Goal: Task Accomplishment & Management: Use online tool/utility

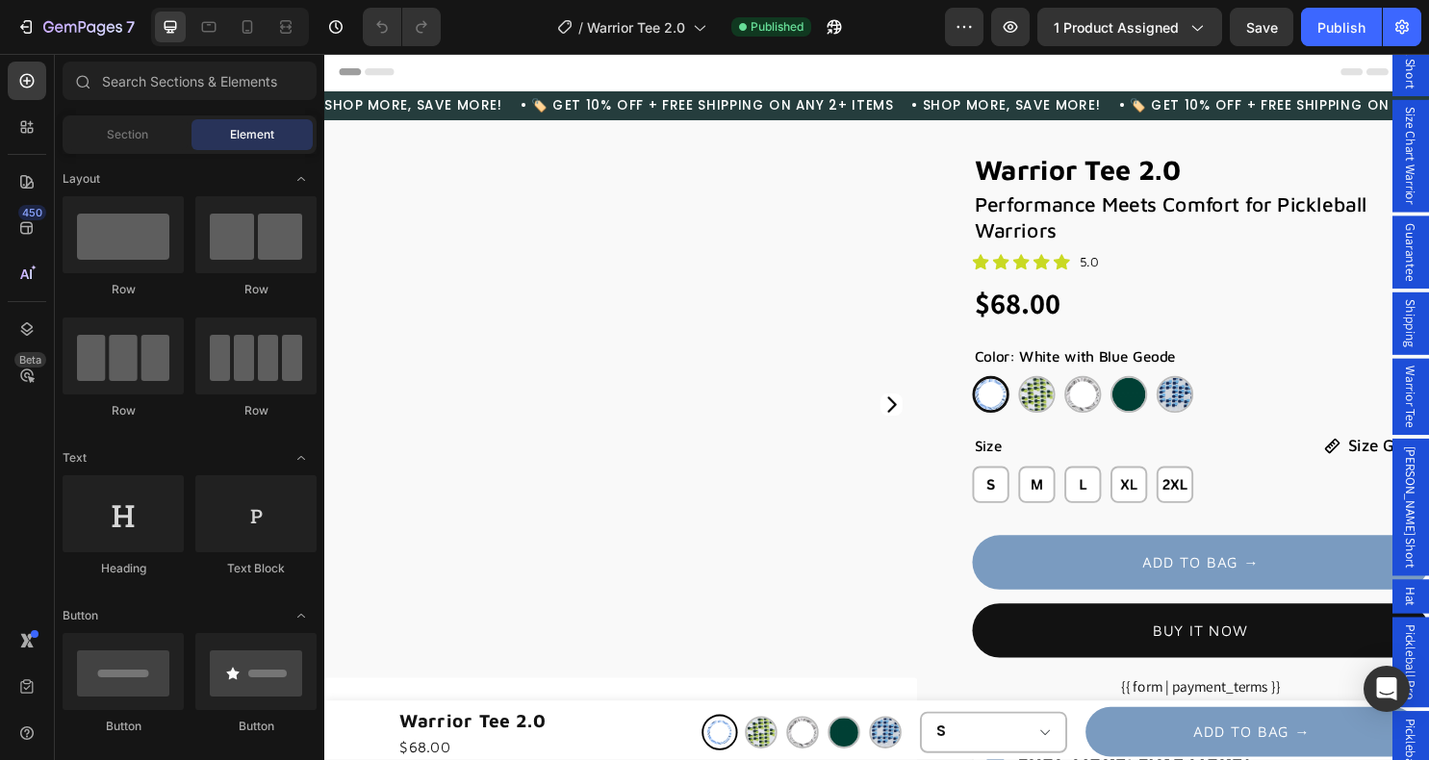
radio input "true"
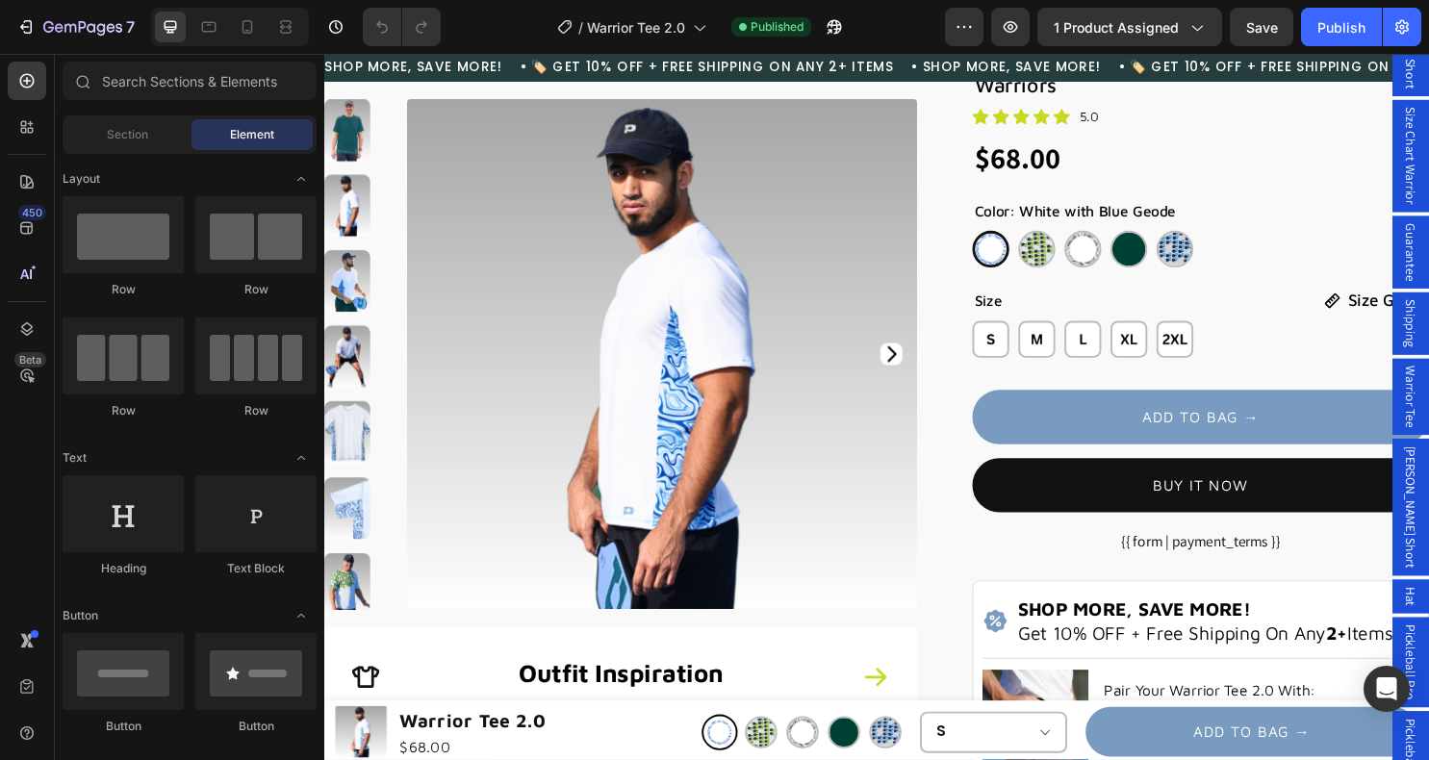
scroll to position [245, 0]
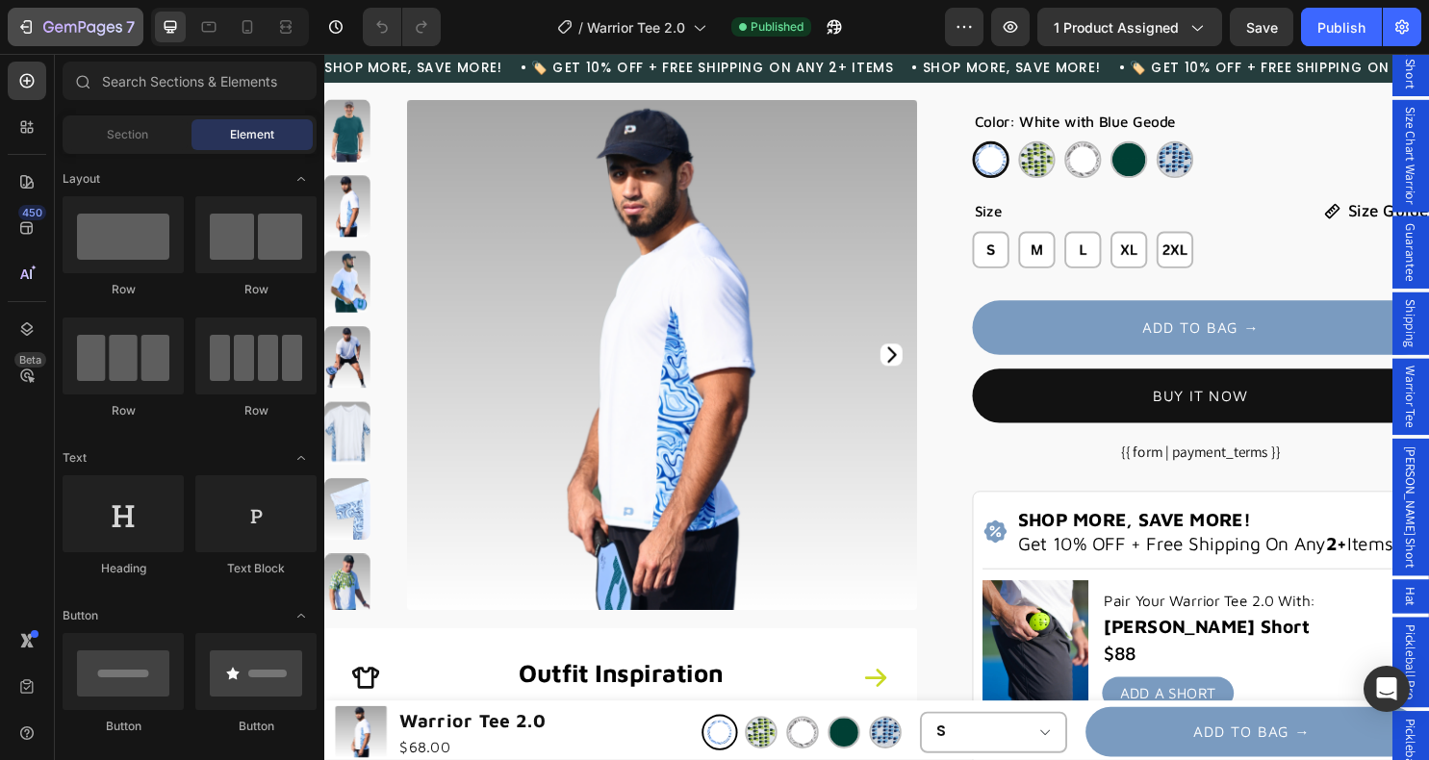
click at [34, 29] on icon "button" at bounding box center [25, 26] width 19 height 19
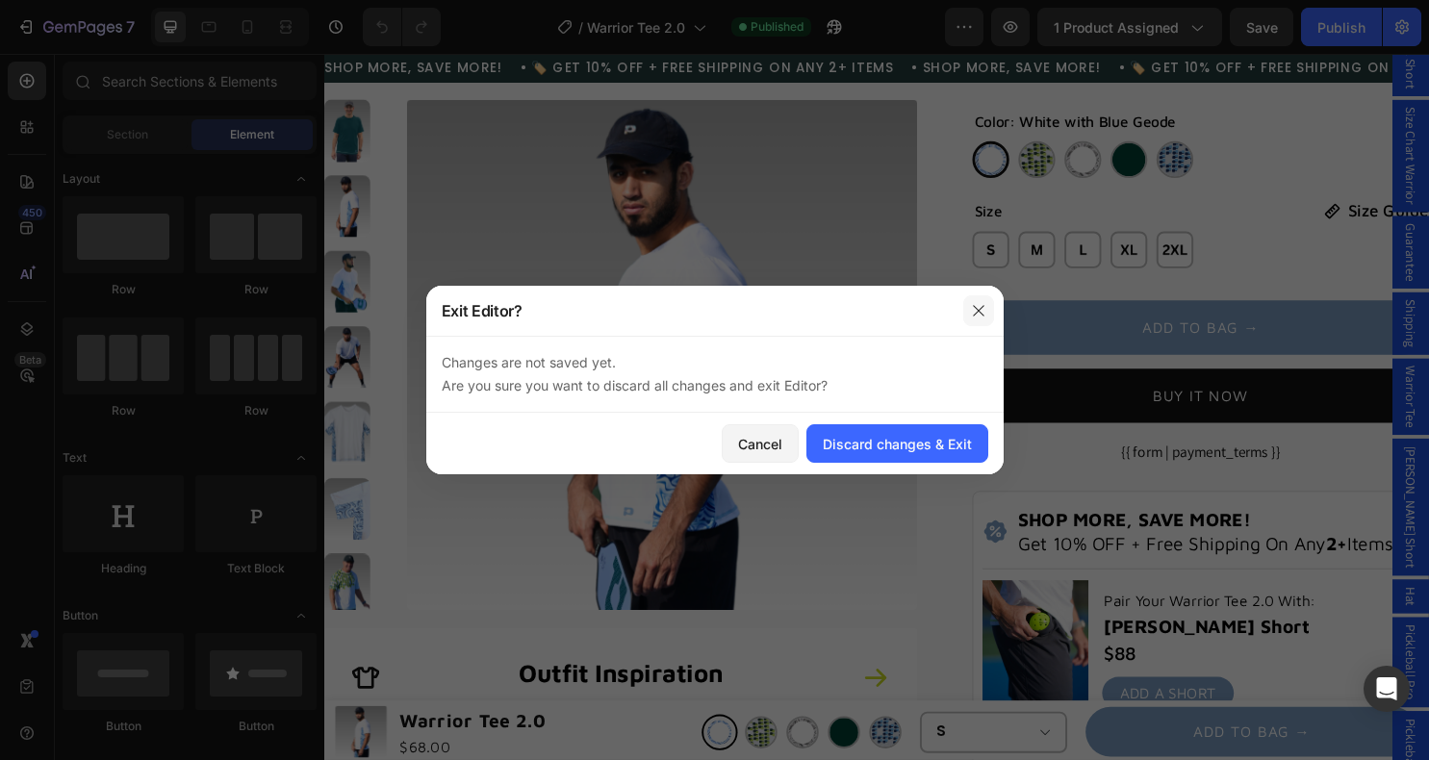
click at [977, 311] on icon "button" at bounding box center [978, 310] width 11 height 11
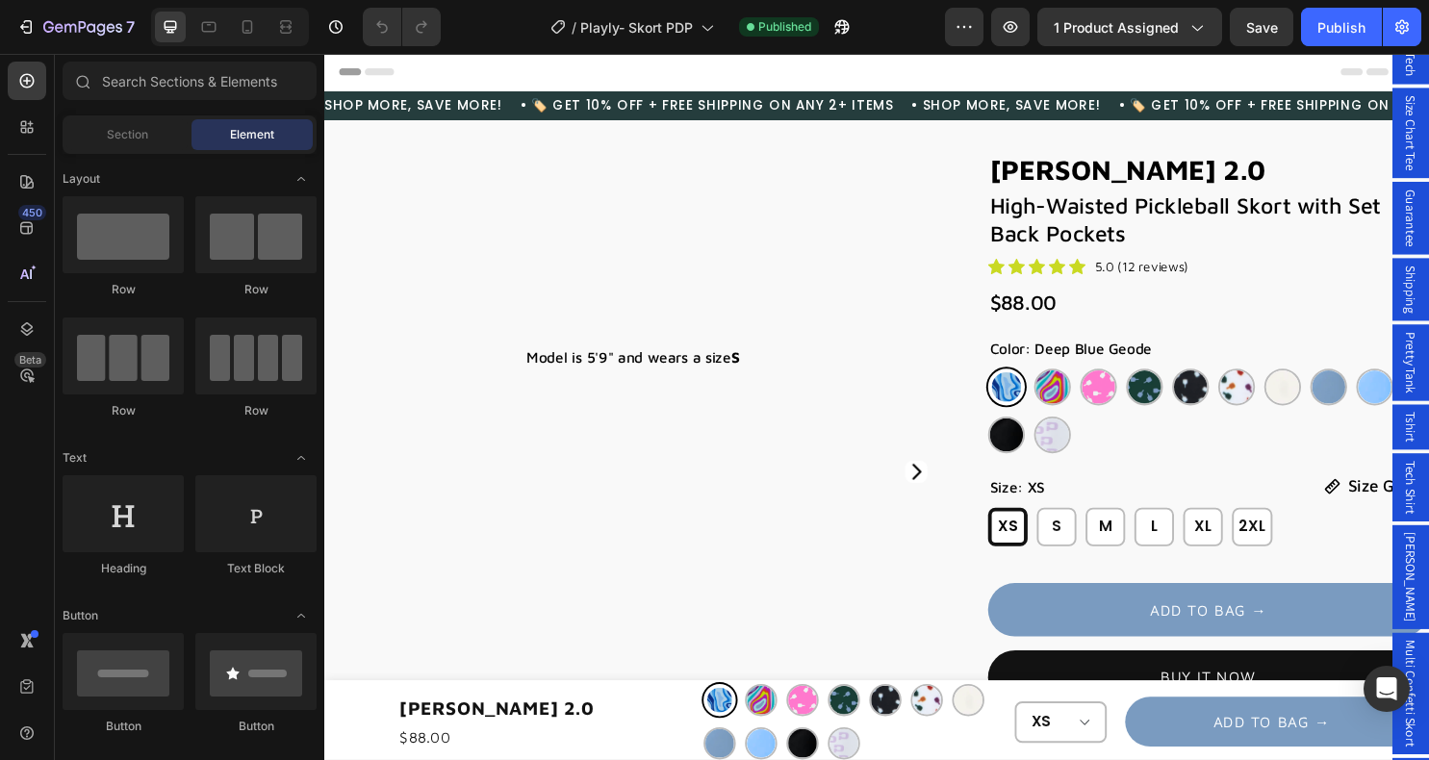
radio input "true"
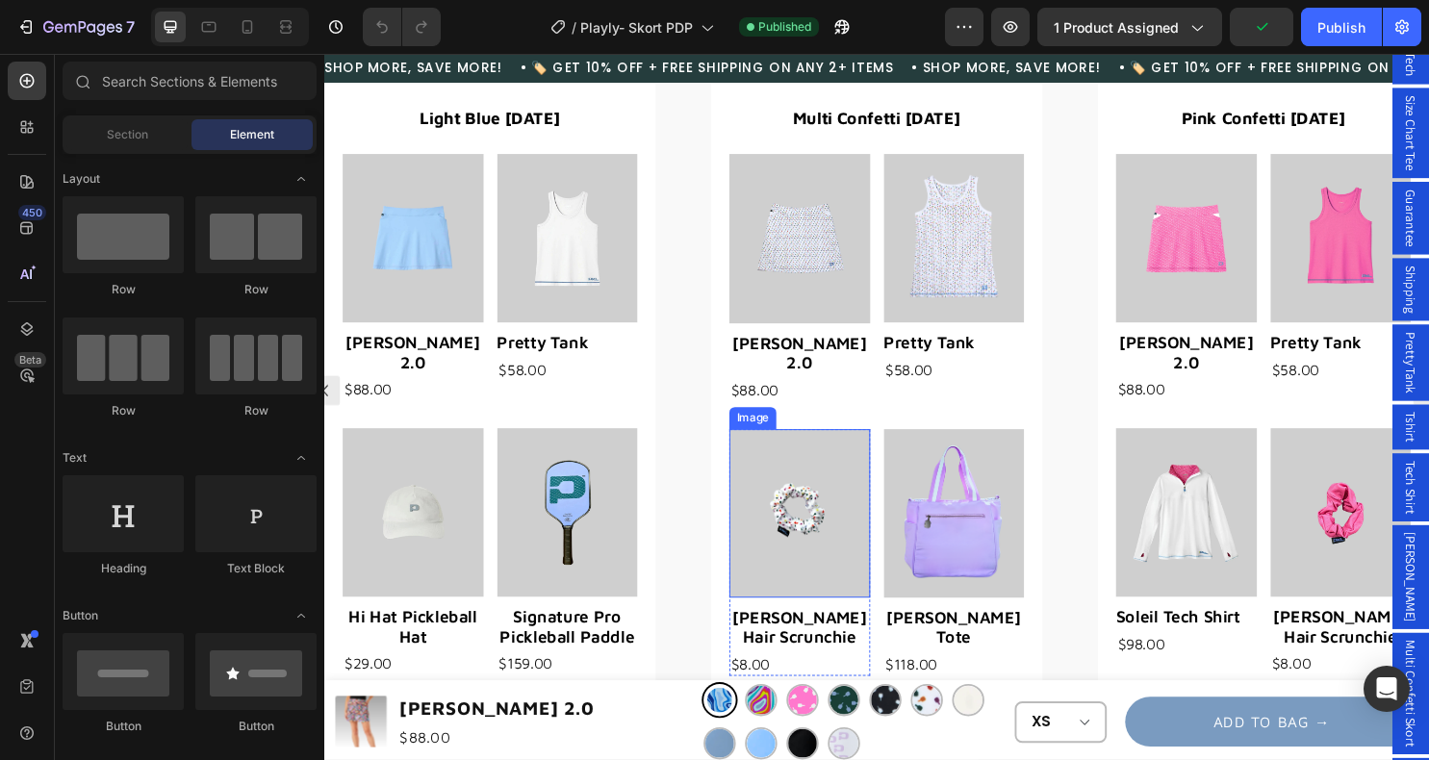
scroll to position [3134, 0]
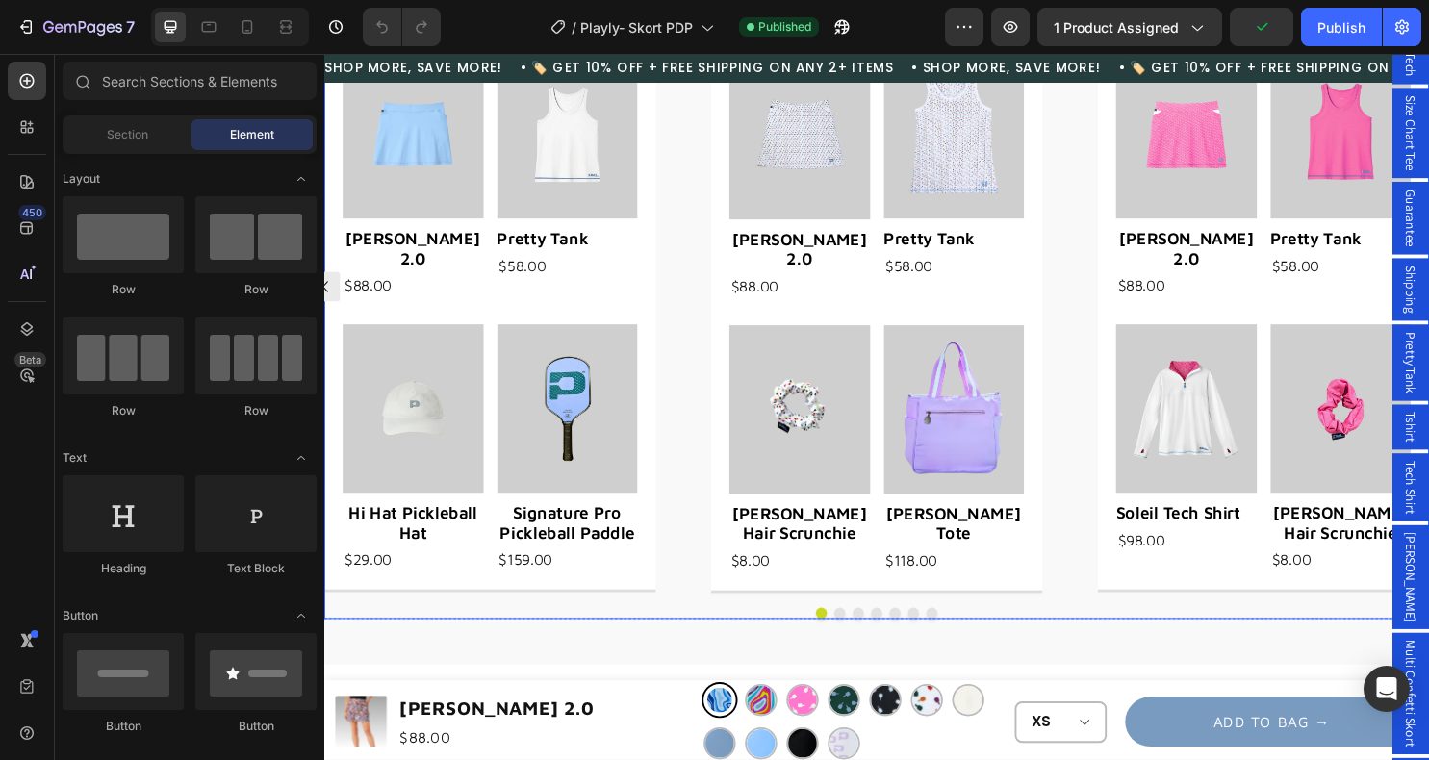
click at [863, 633] on button "Dot" at bounding box center [864, 639] width 12 height 12
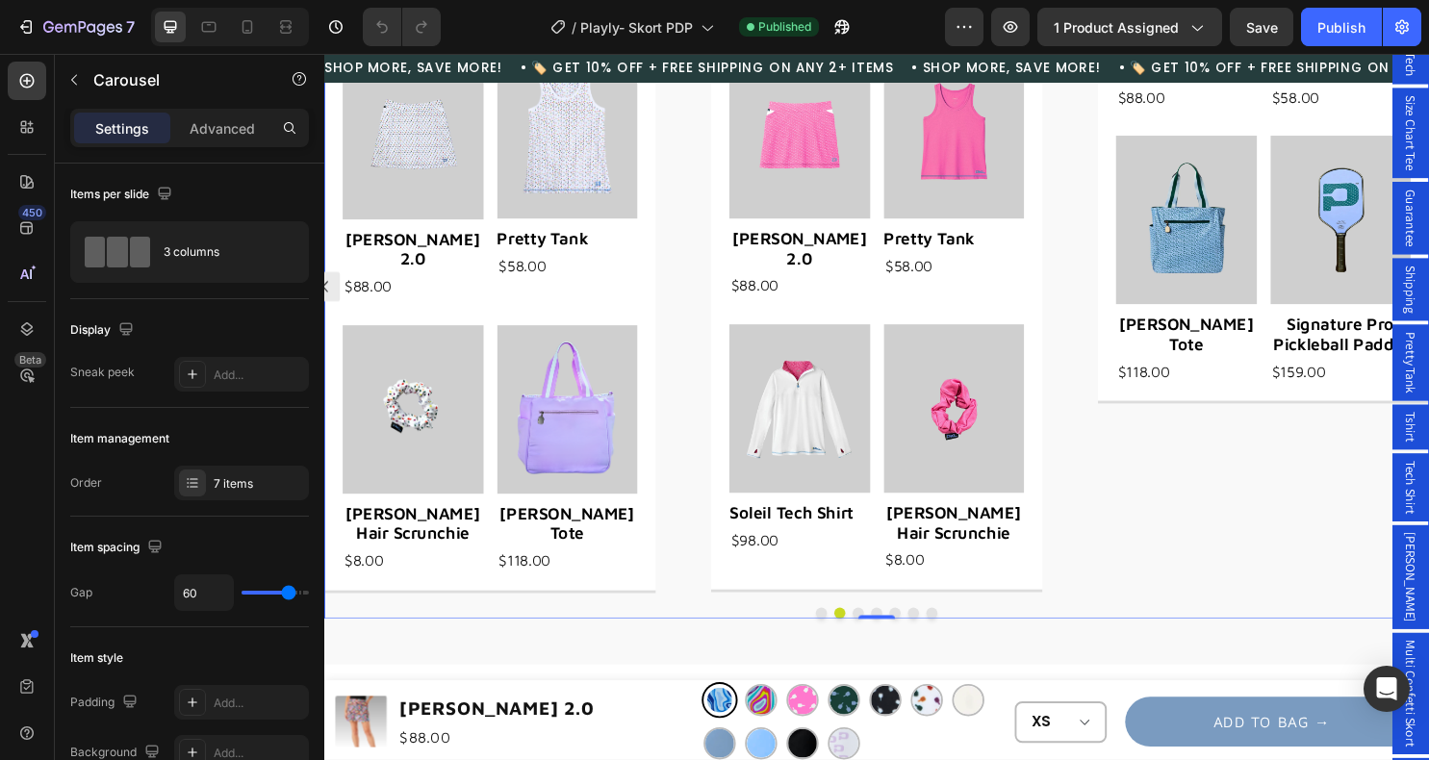
click at [882, 633] on button "Dot" at bounding box center [883, 639] width 12 height 12
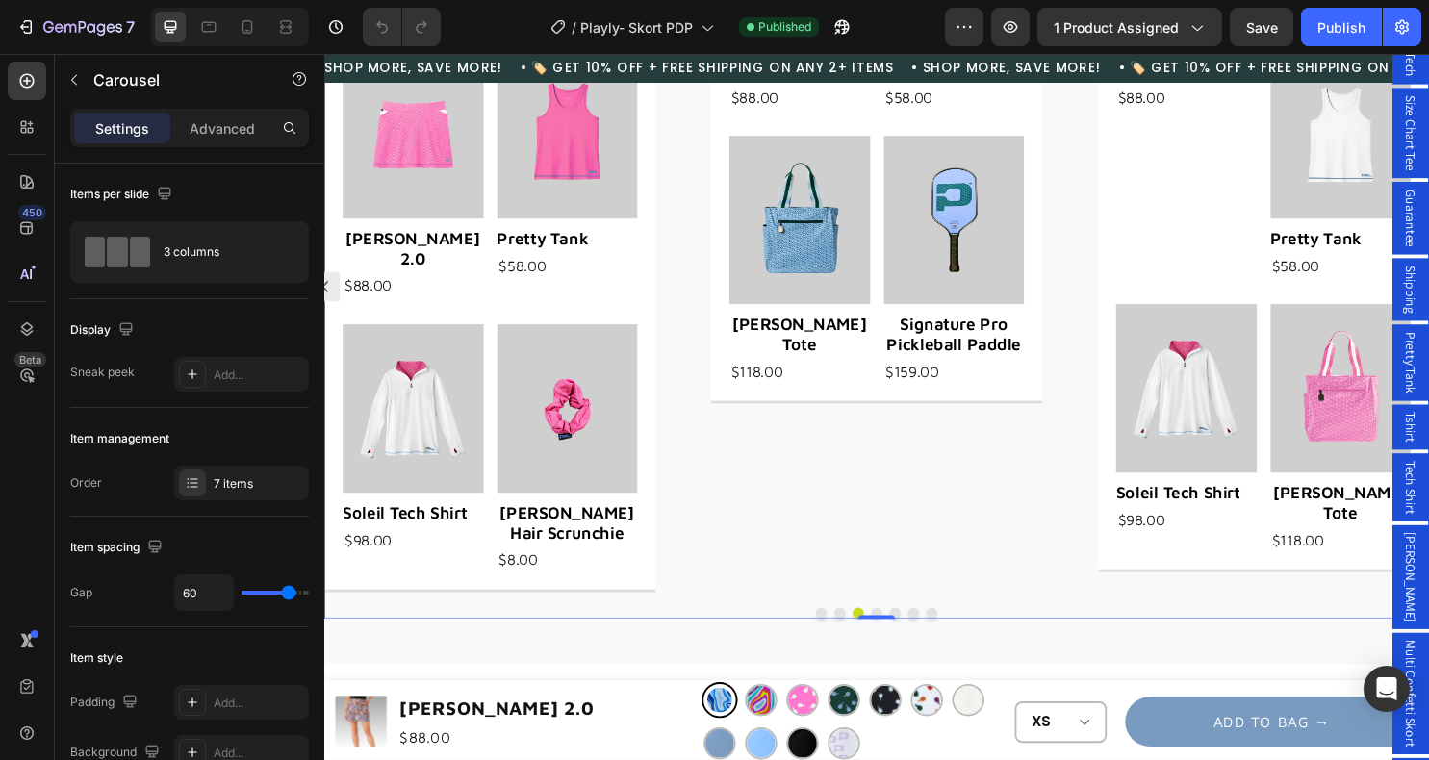
click at [901, 633] on button "Dot" at bounding box center [902, 639] width 12 height 12
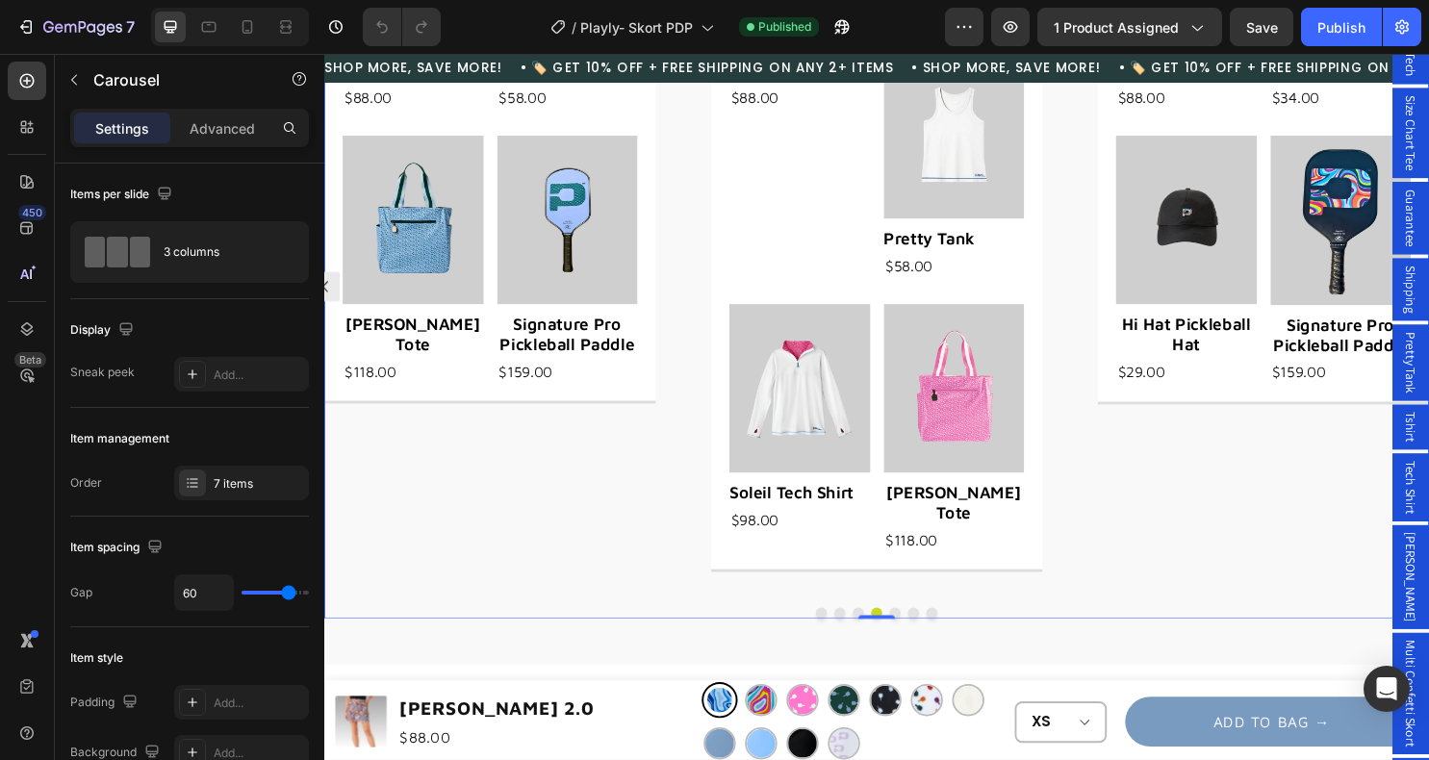
click at [920, 633] on button "Dot" at bounding box center [921, 639] width 12 height 12
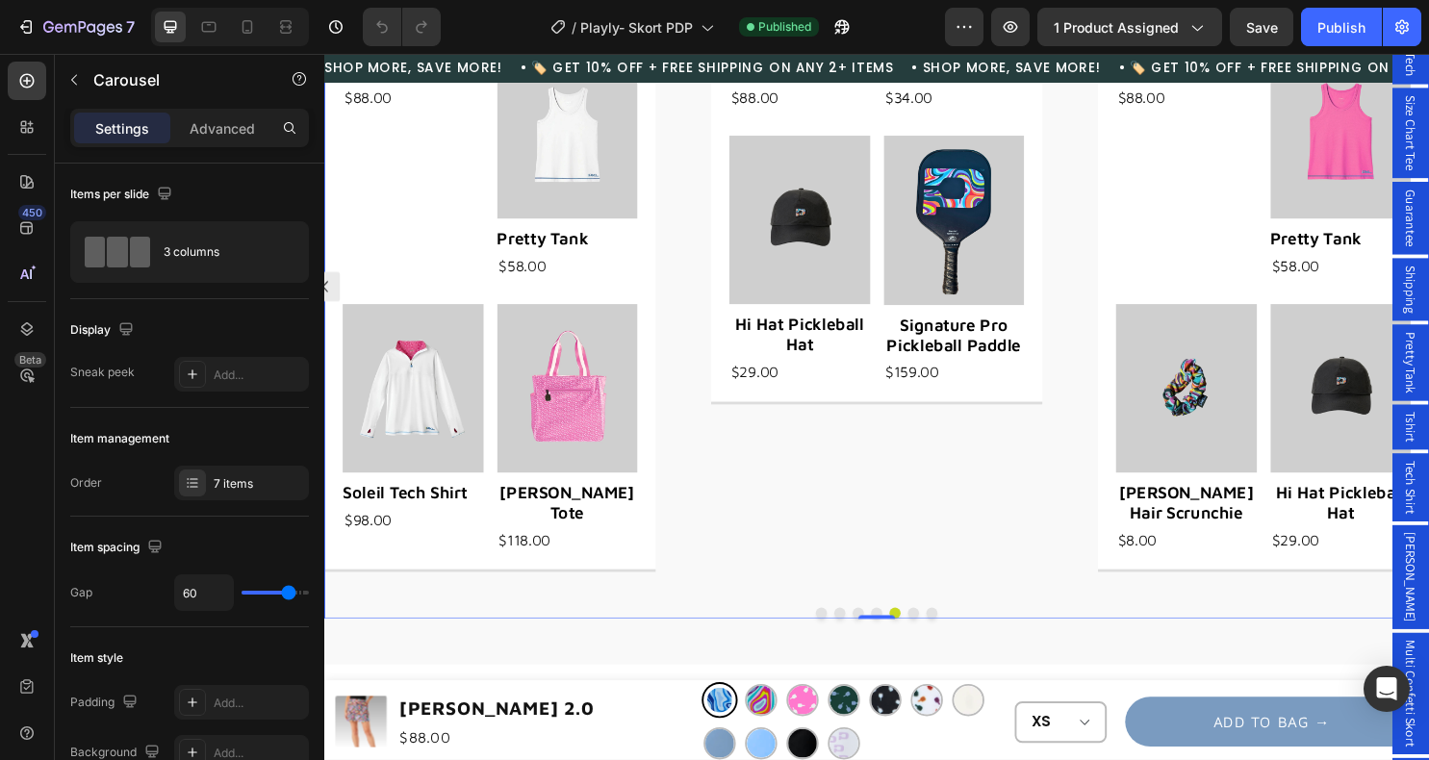
click at [941, 633] on button "Dot" at bounding box center [941, 639] width 12 height 12
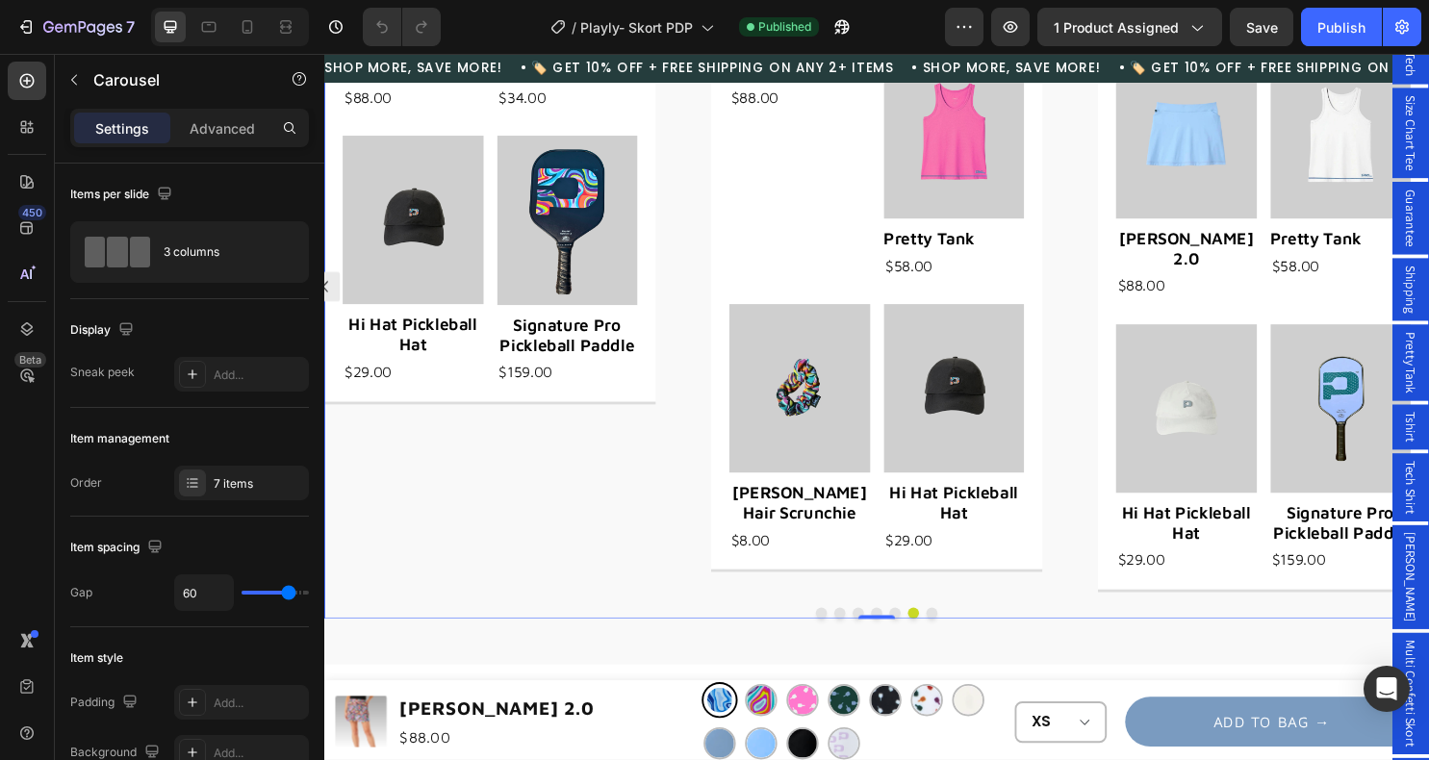
click at [961, 633] on button "Dot" at bounding box center [960, 639] width 12 height 12
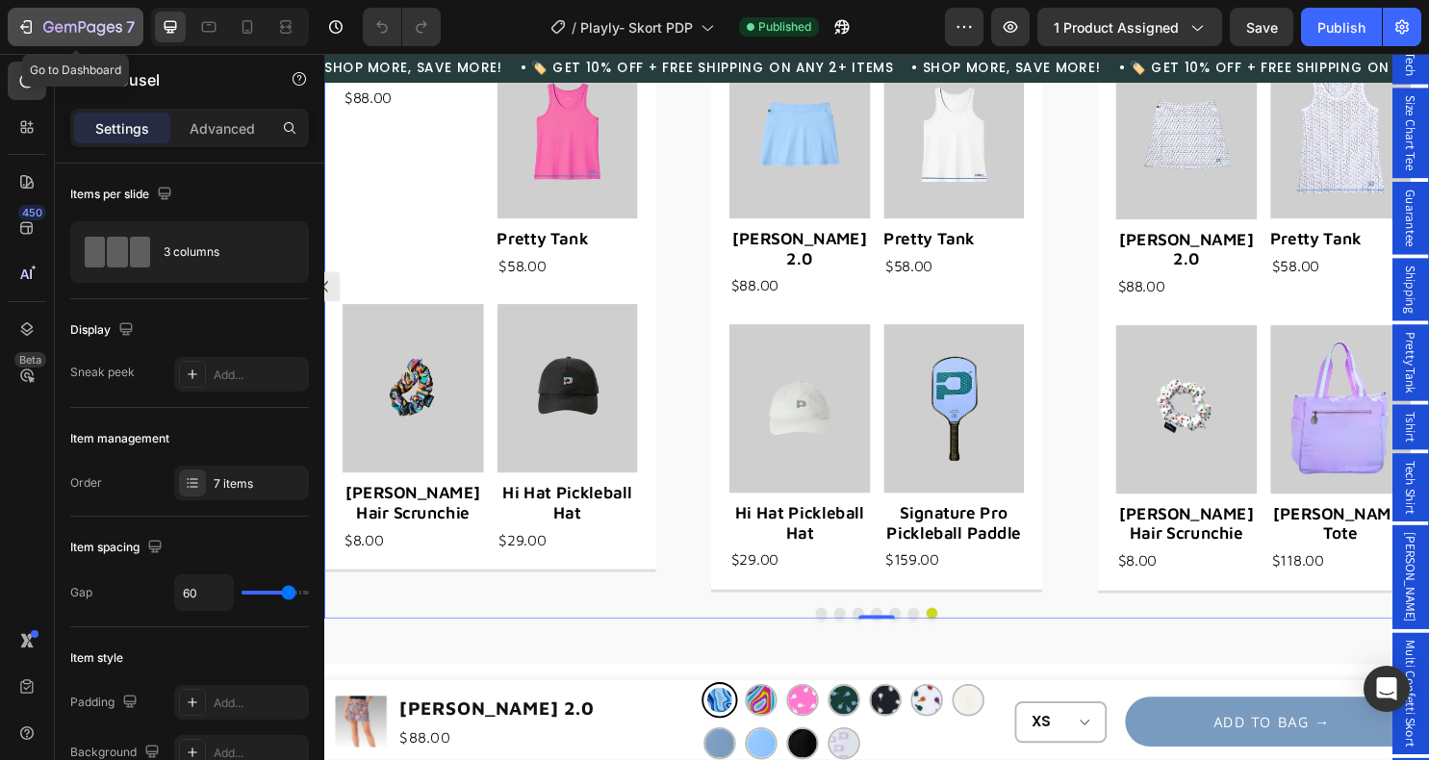
click at [52, 16] on div "7" at bounding box center [88, 26] width 91 height 23
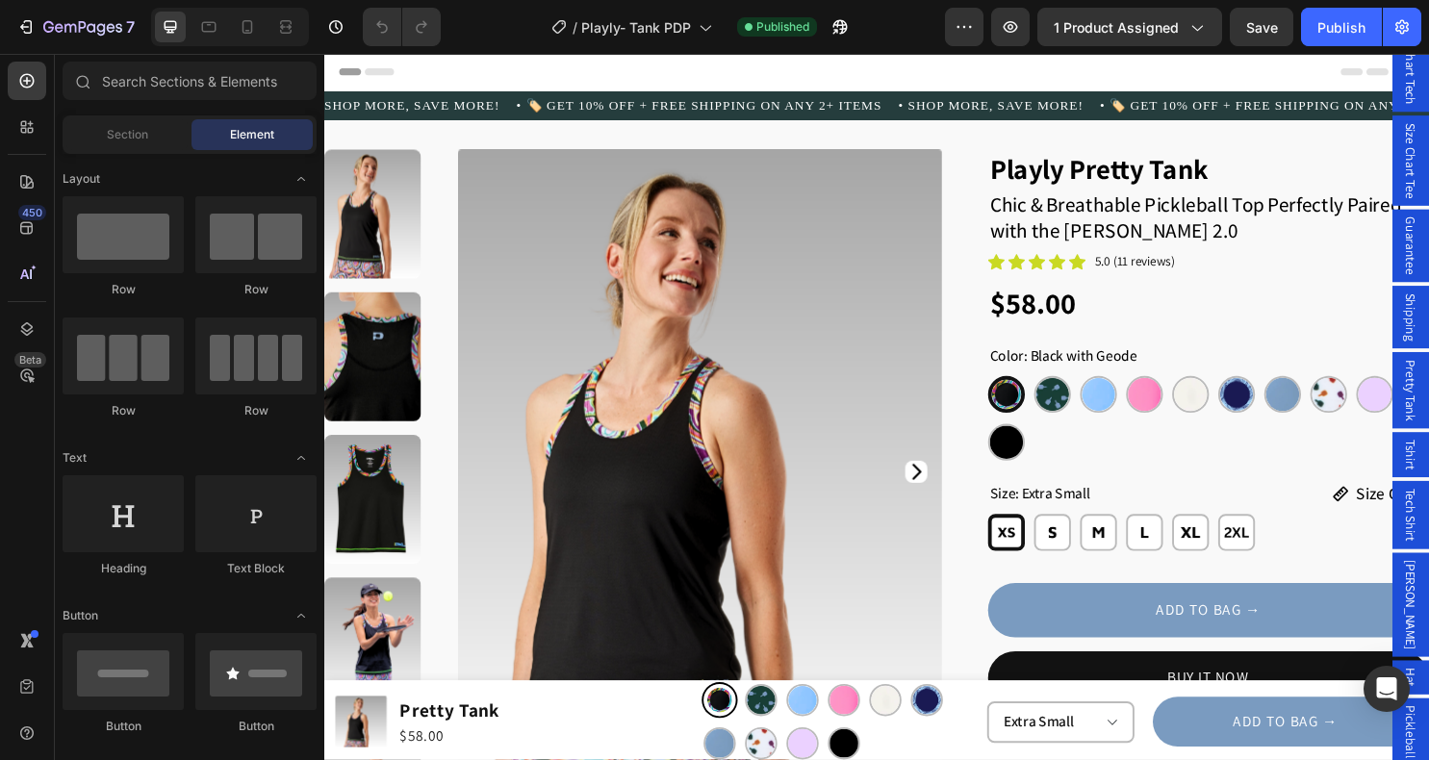
radio input "true"
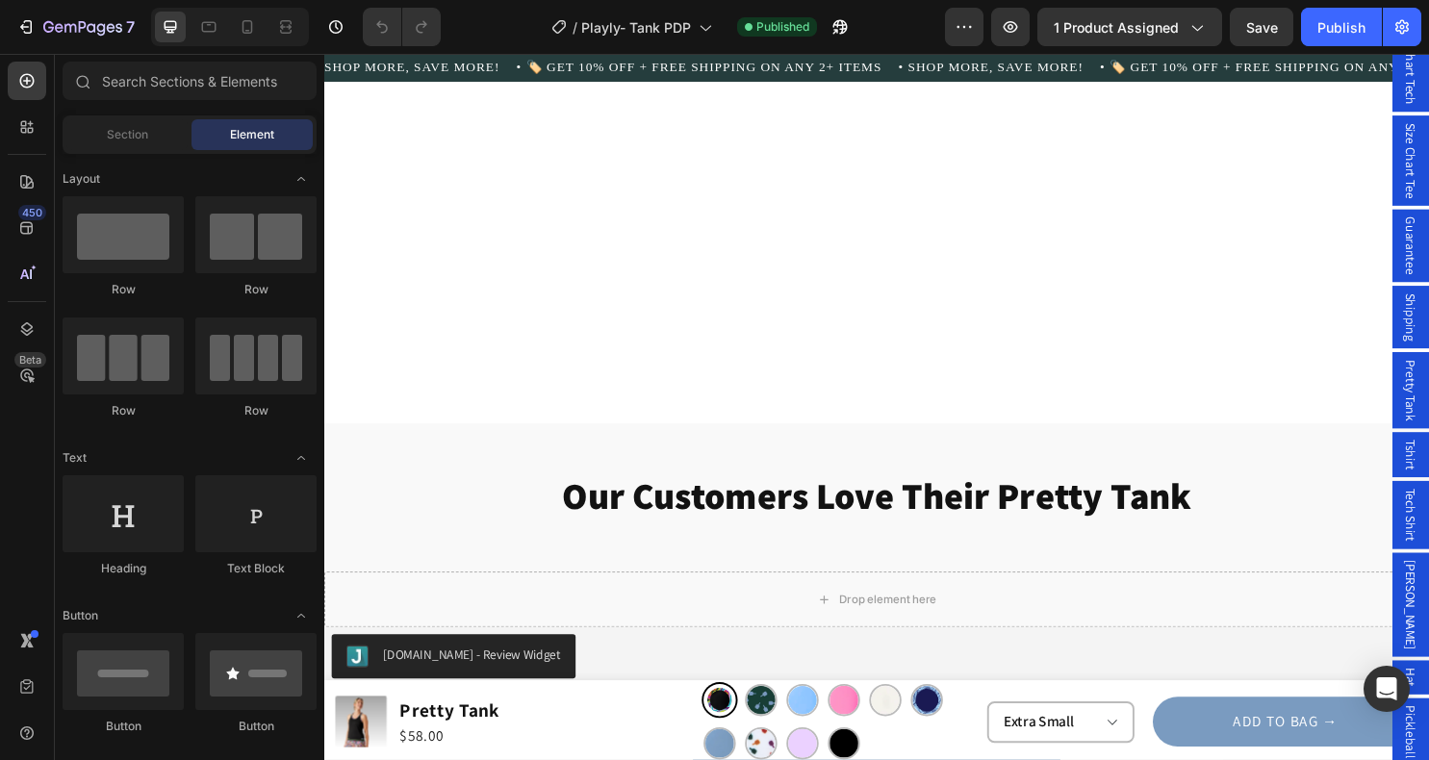
scroll to position [4994, 0]
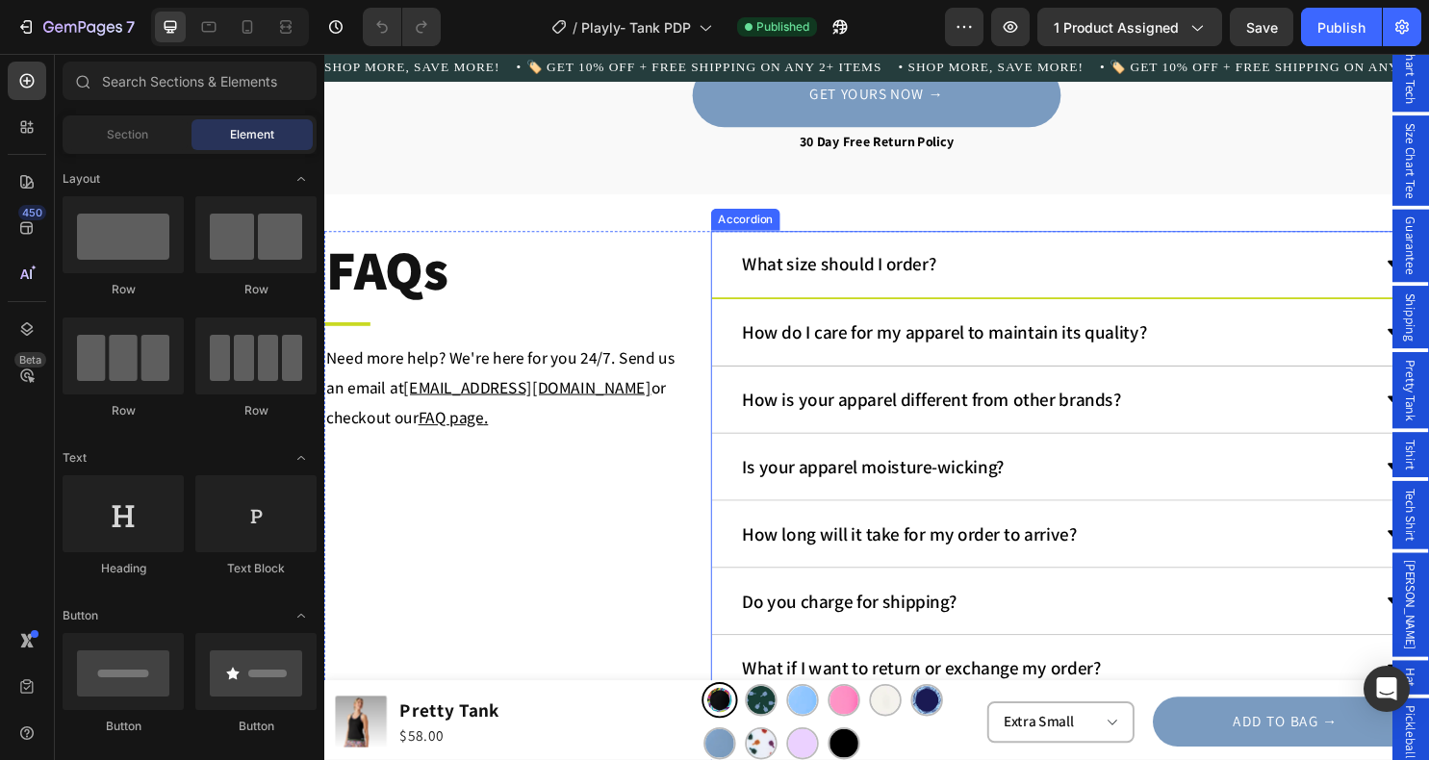
click at [1017, 269] on div "What size should I order?" at bounding box center [1089, 274] width 660 height 40
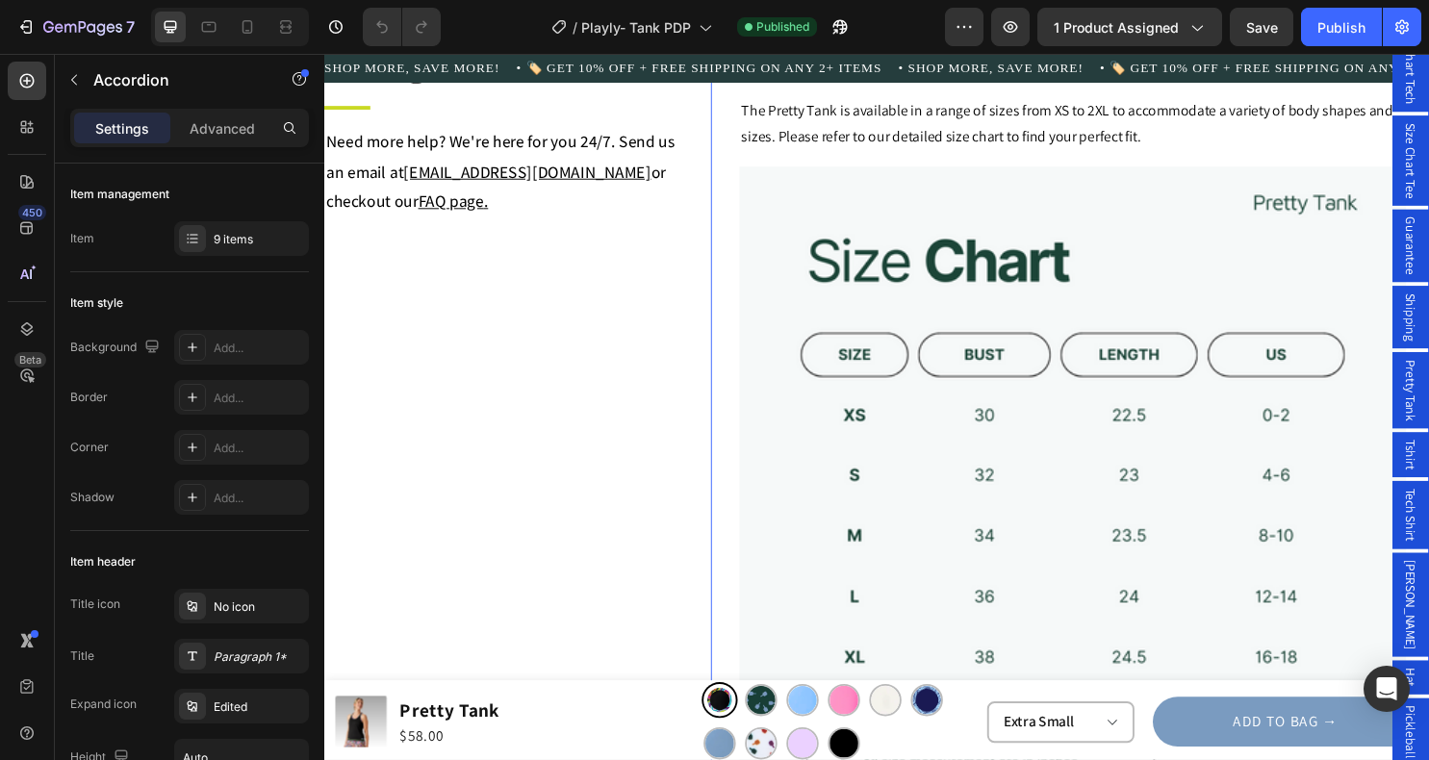
scroll to position [5592, 0]
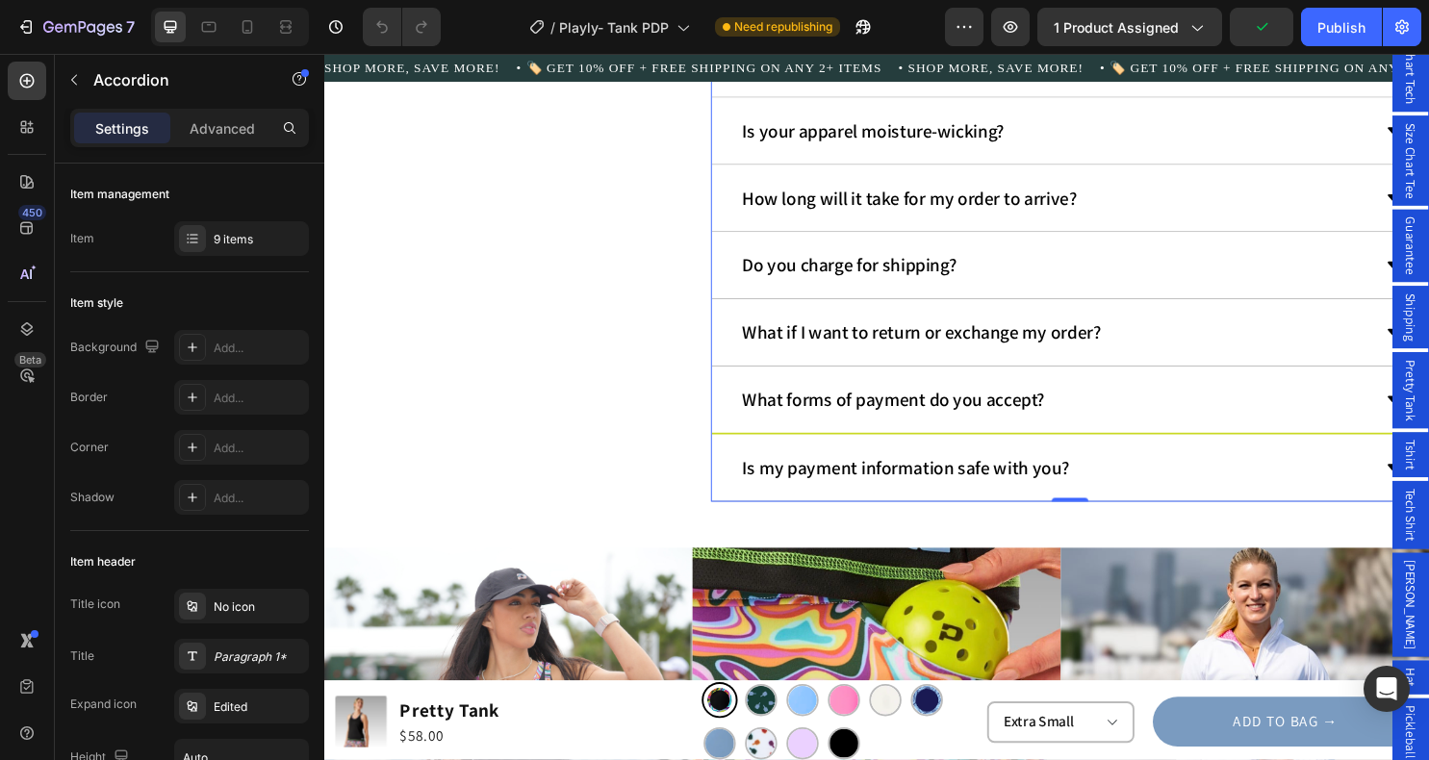
click at [1226, 429] on div "What forms of payment do you accept?" at bounding box center [1089, 416] width 660 height 40
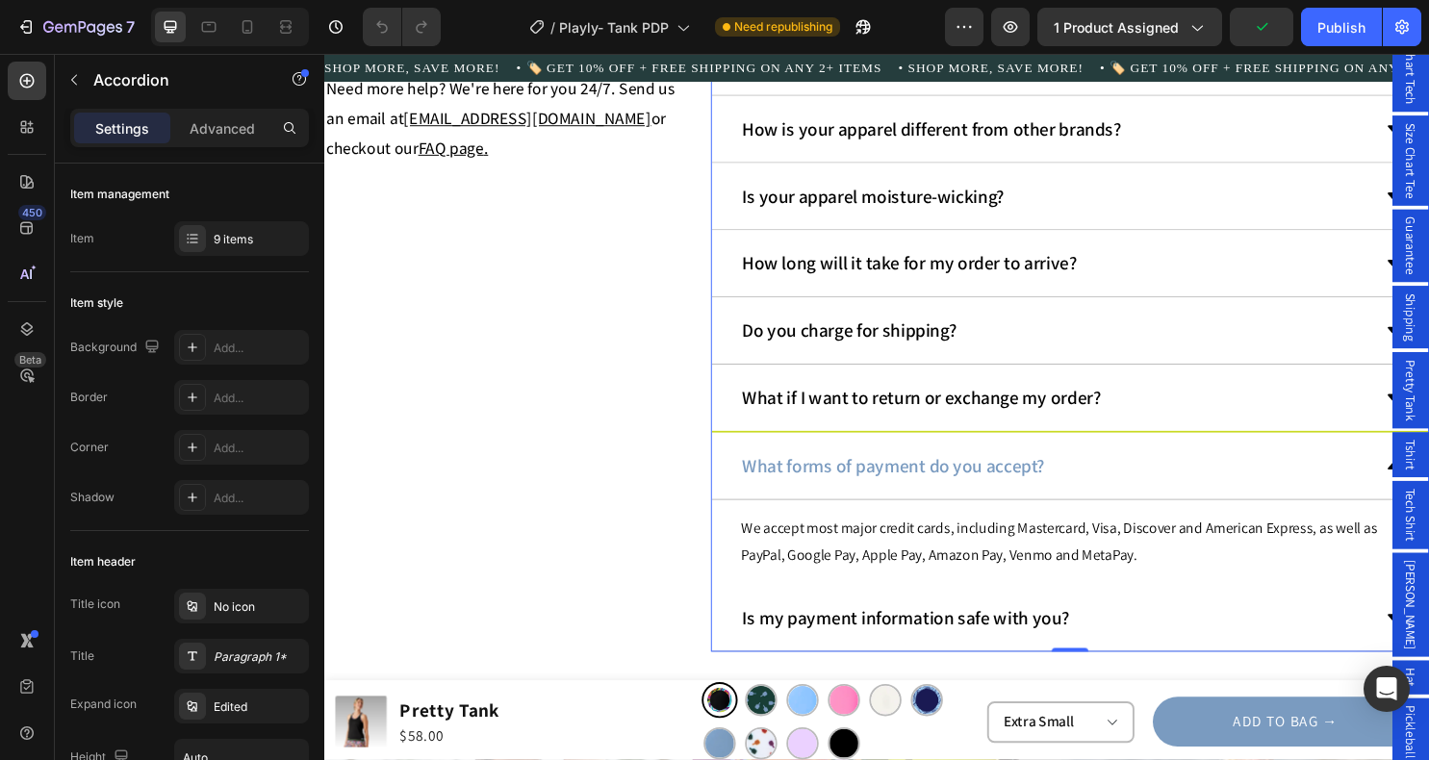
scroll to position [5286, 0]
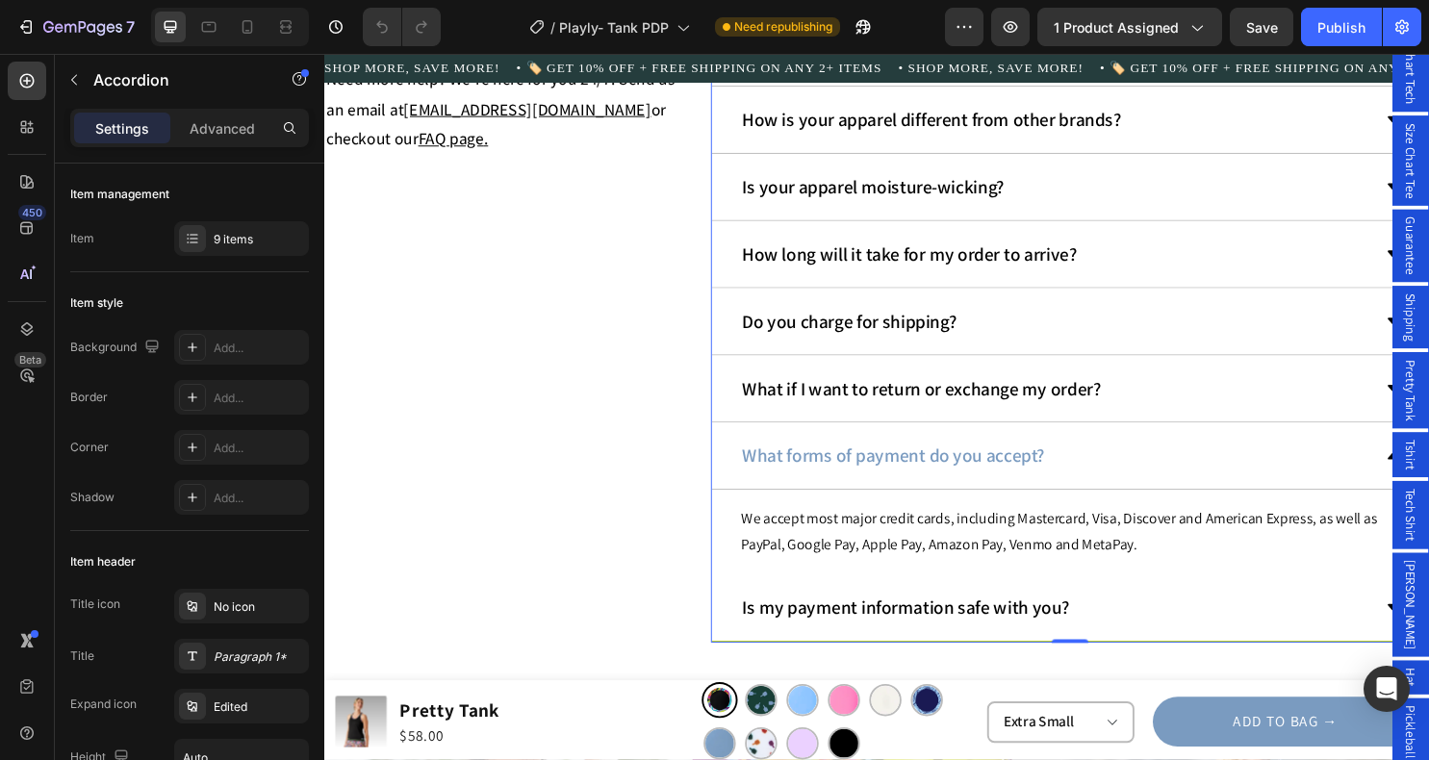
click at [1219, 633] on div "Is my payment information safe with you?" at bounding box center [1089, 633] width 660 height 40
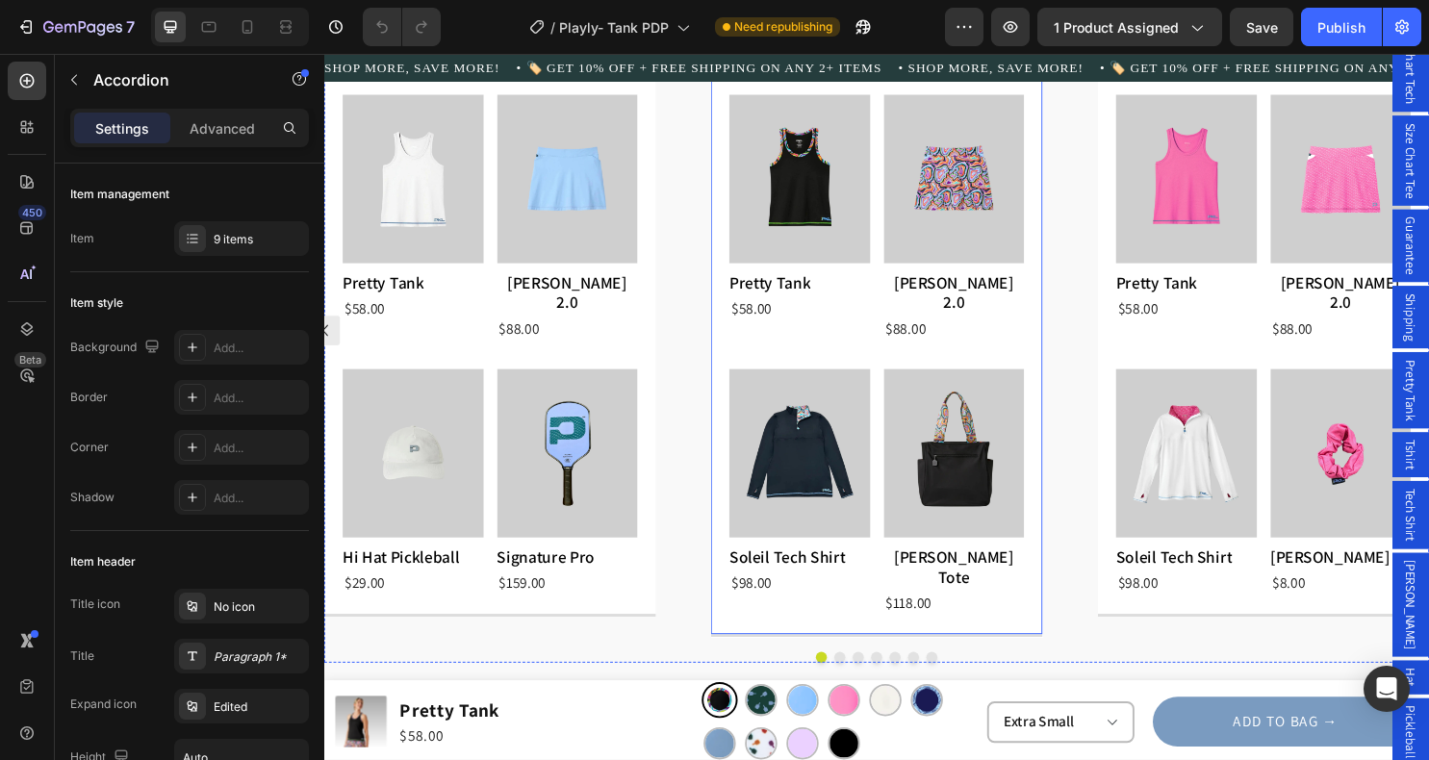
scroll to position [3153, 0]
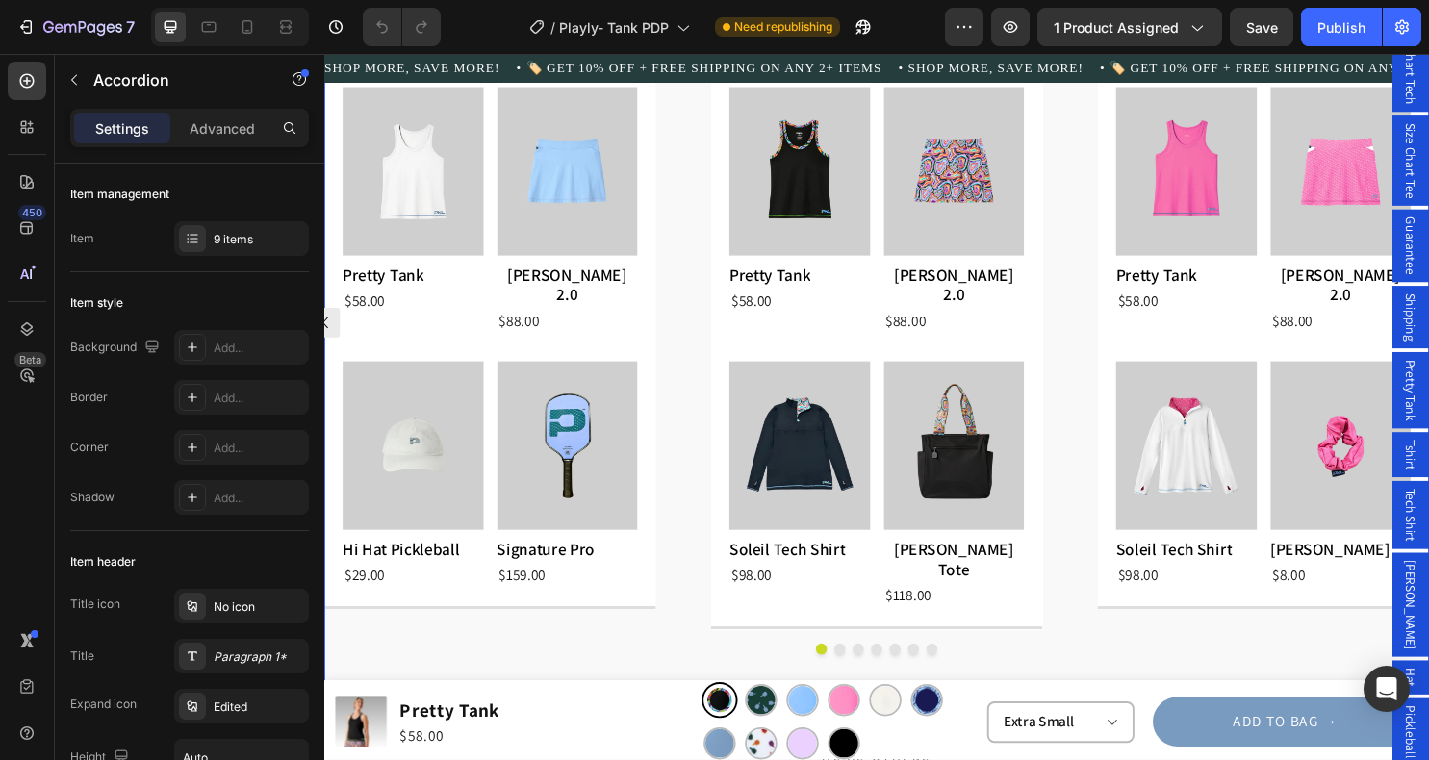
click at [860, 671] on button "Dot" at bounding box center [864, 677] width 12 height 12
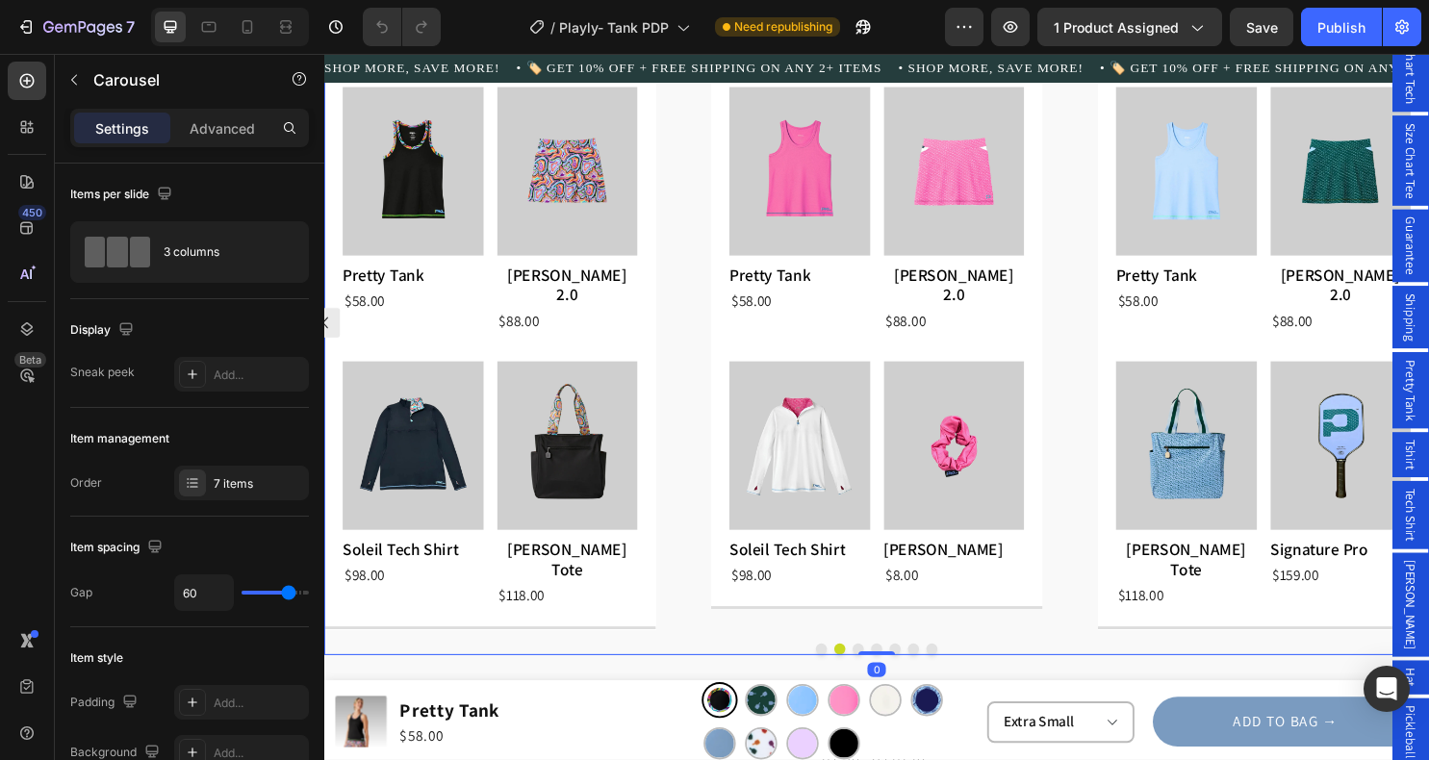
click at [884, 671] on button "Dot" at bounding box center [883, 677] width 12 height 12
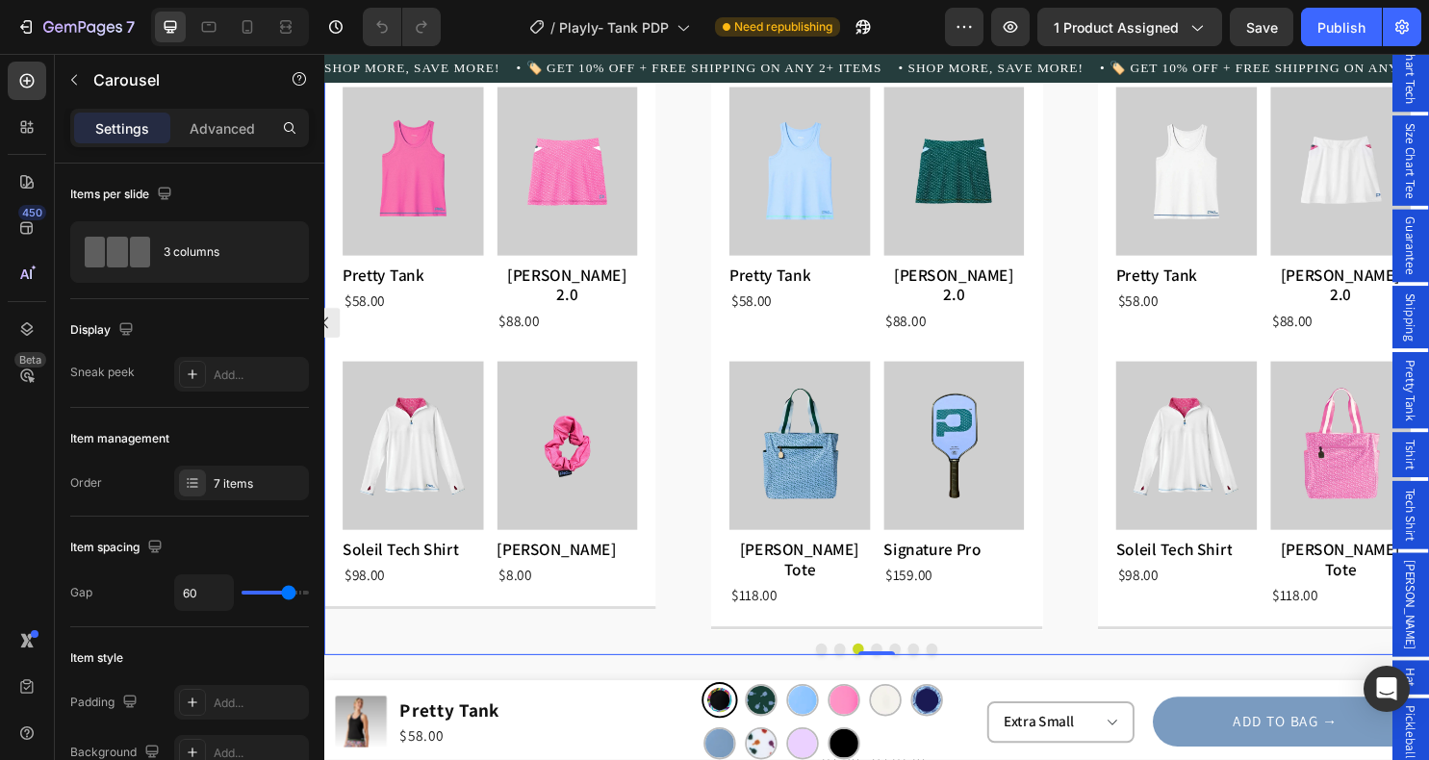
click at [901, 671] on button "Dot" at bounding box center [902, 677] width 12 height 12
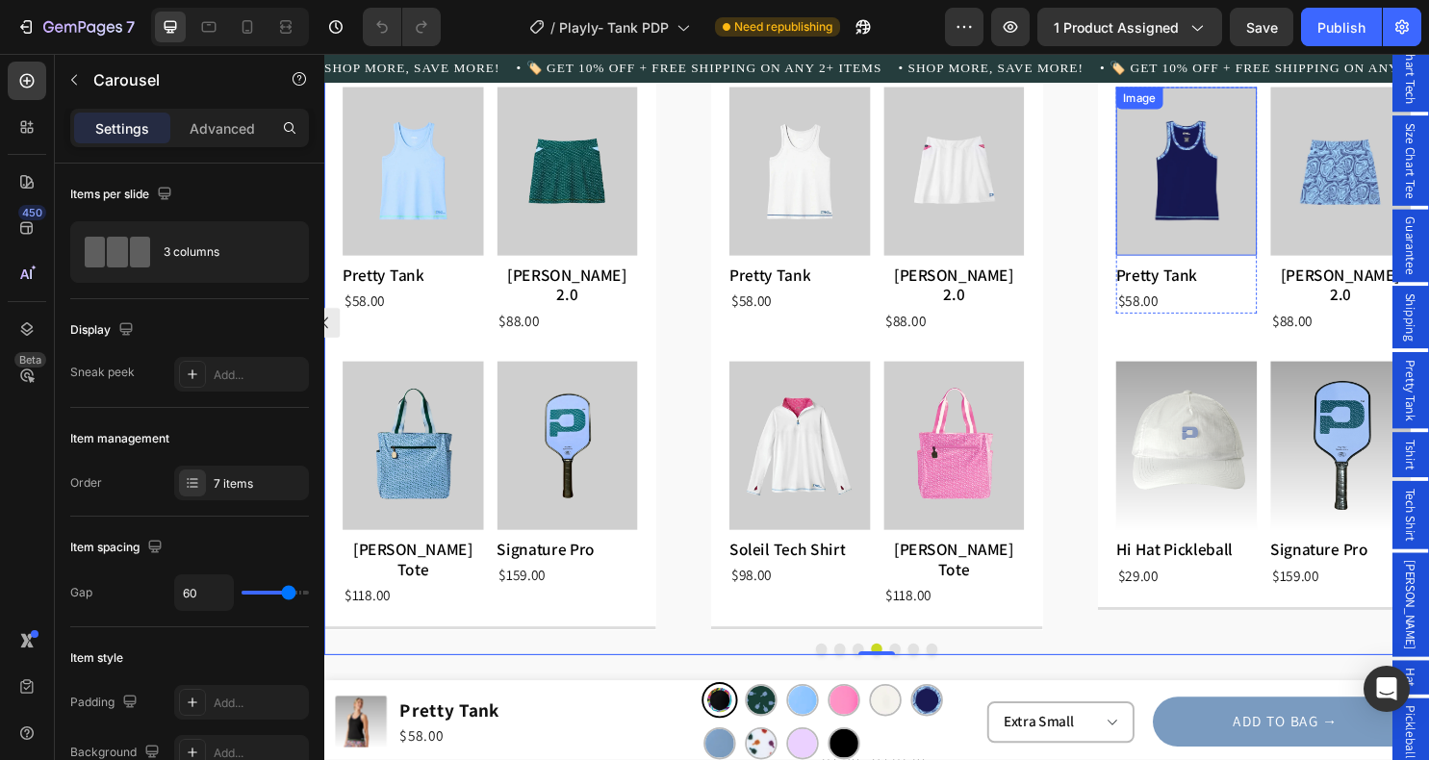
click at [1235, 181] on img at bounding box center [1225, 177] width 147 height 176
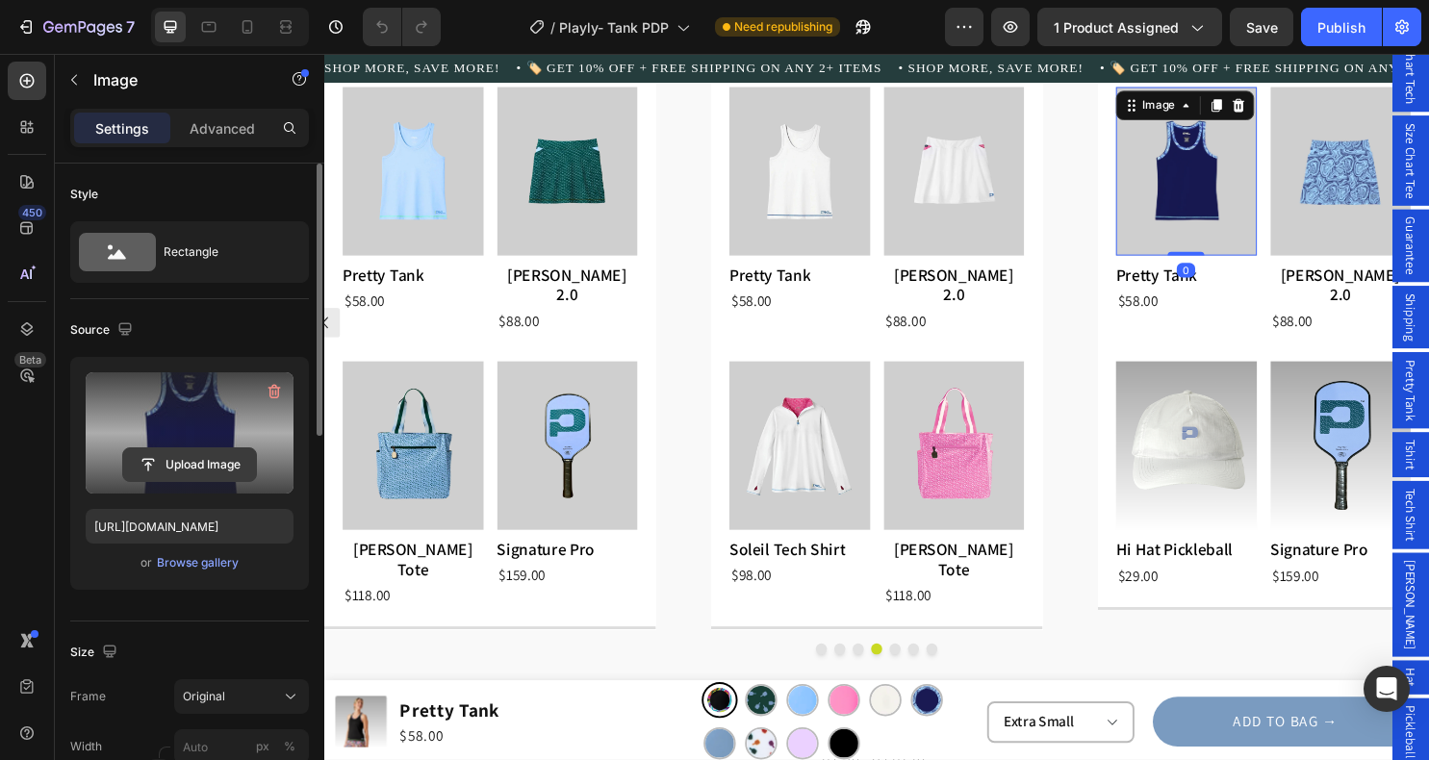
click at [182, 453] on input "file" at bounding box center [189, 465] width 133 height 33
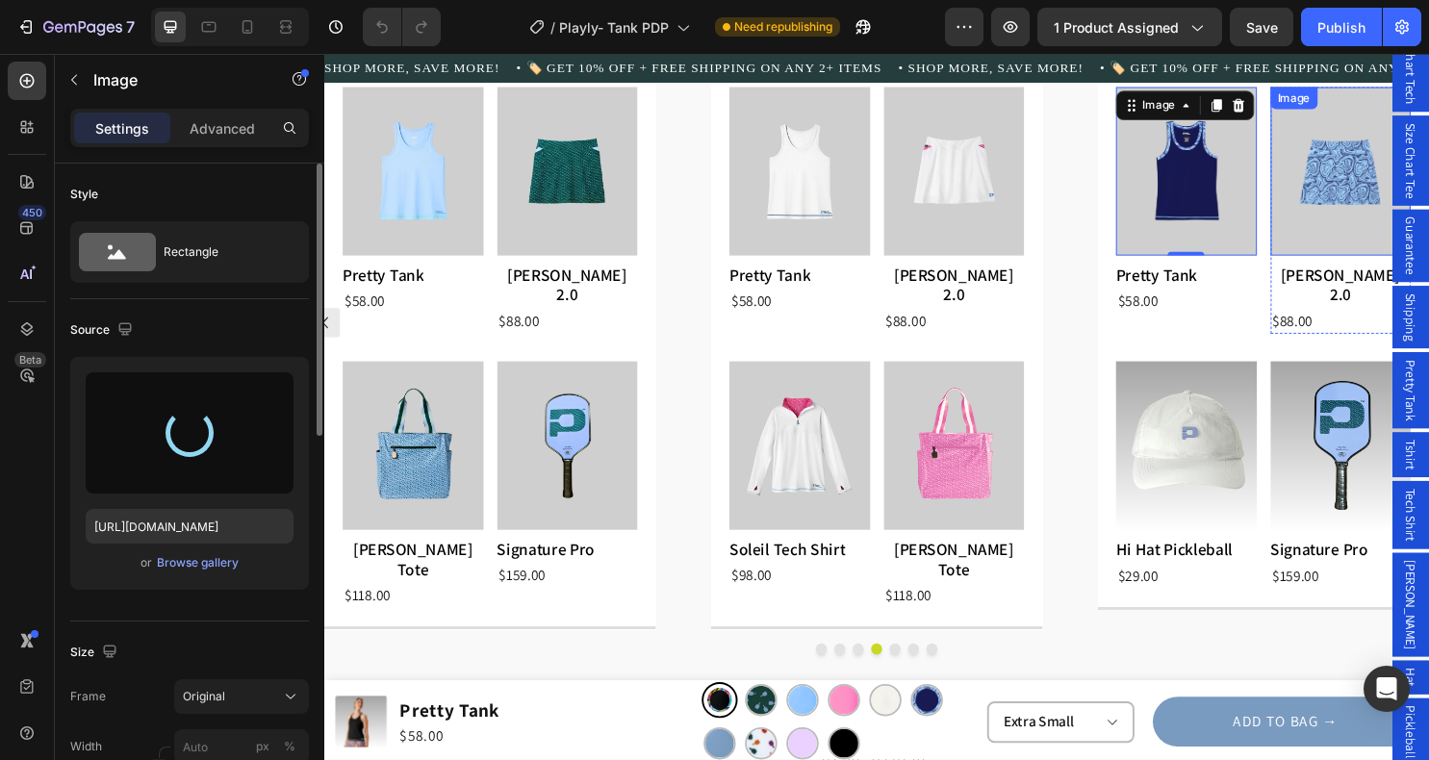
type input "[URL][DOMAIN_NAME]"
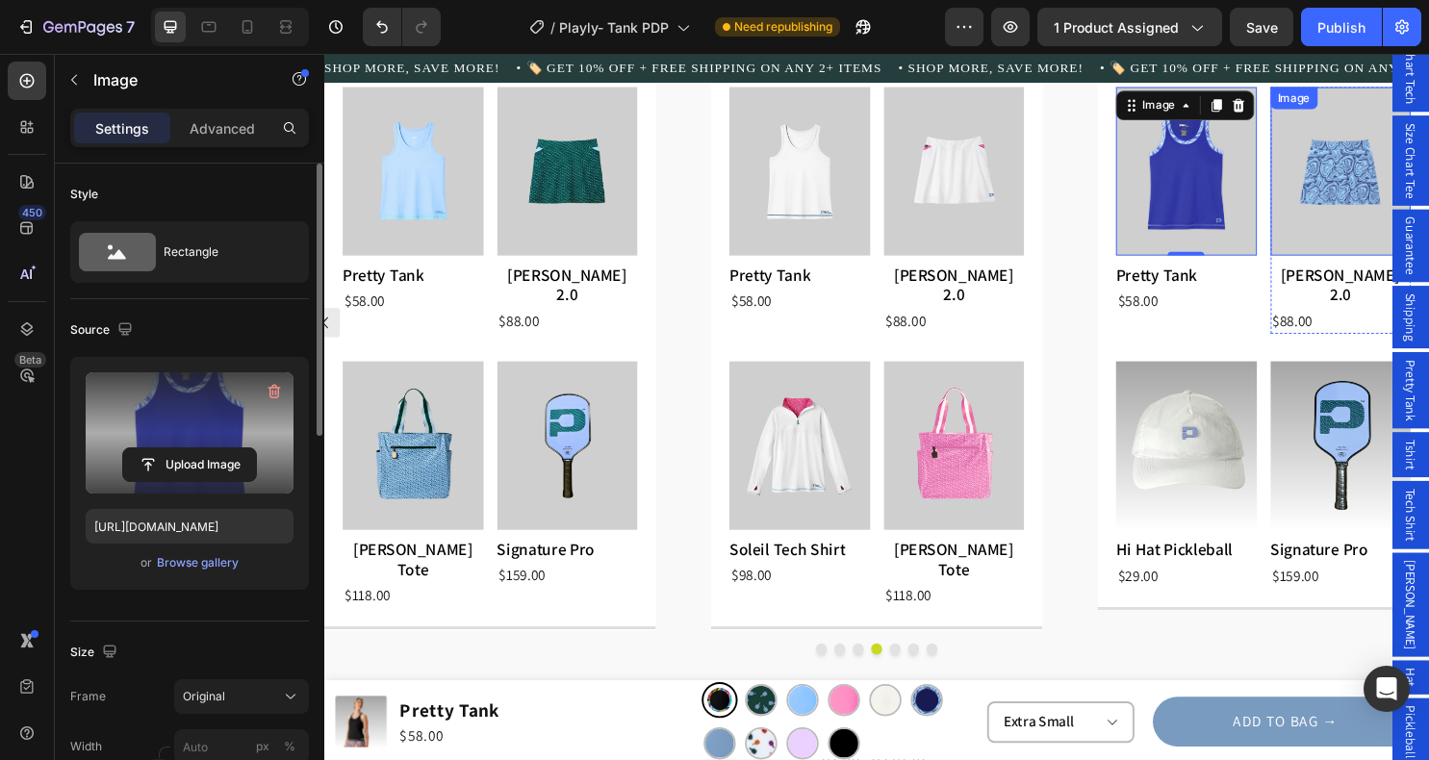
click at [1361, 167] on img at bounding box center [1387, 177] width 147 height 176
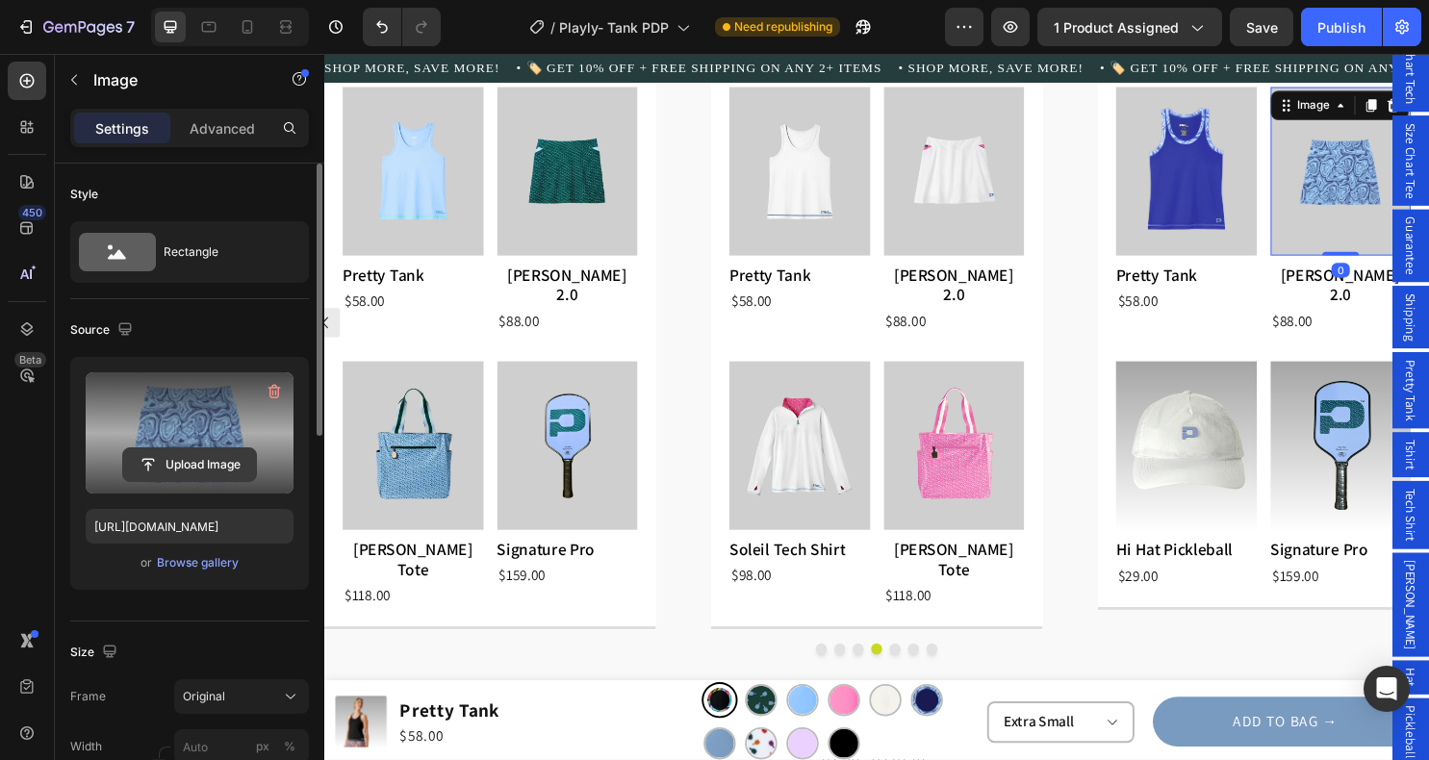
click at [202, 473] on input "file" at bounding box center [189, 465] width 133 height 33
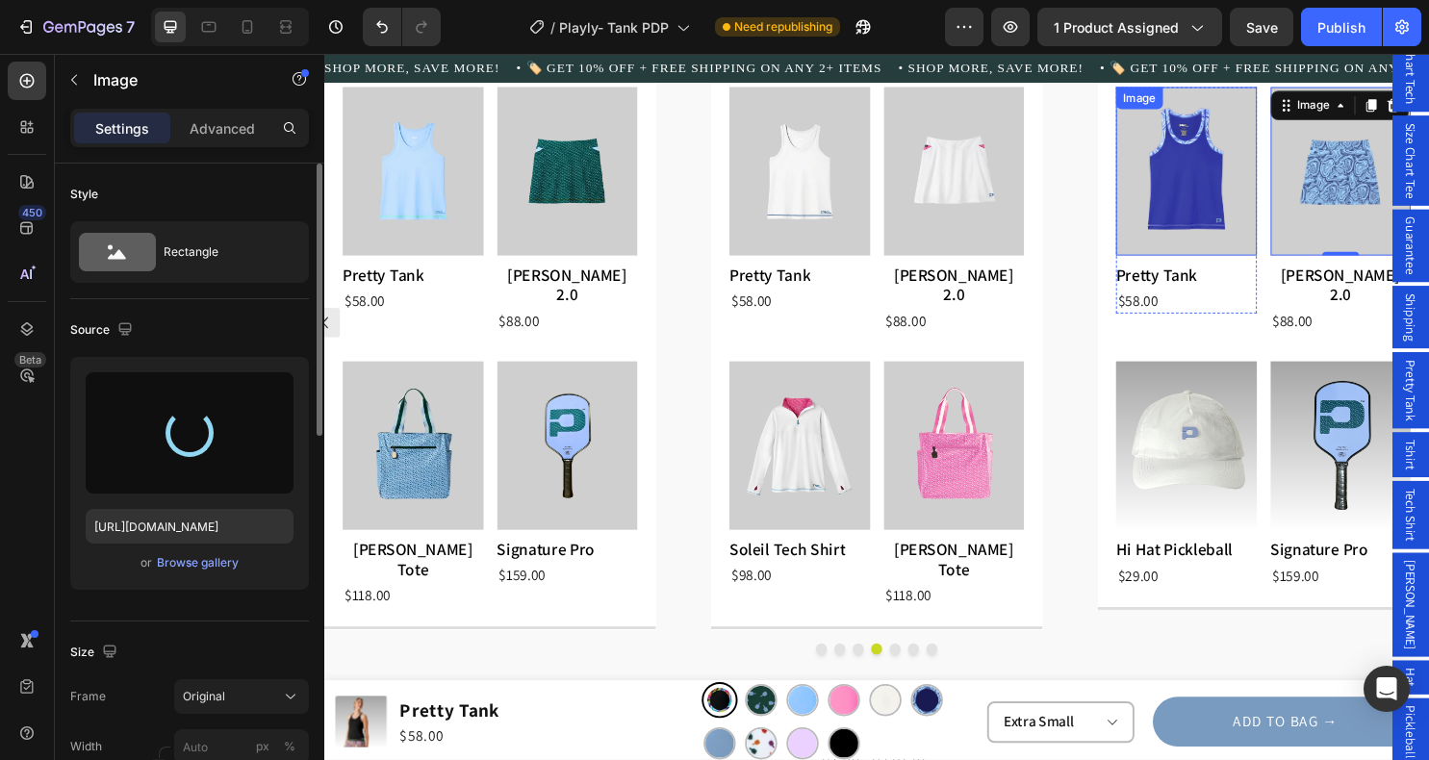
type input "[URL][DOMAIN_NAME]"
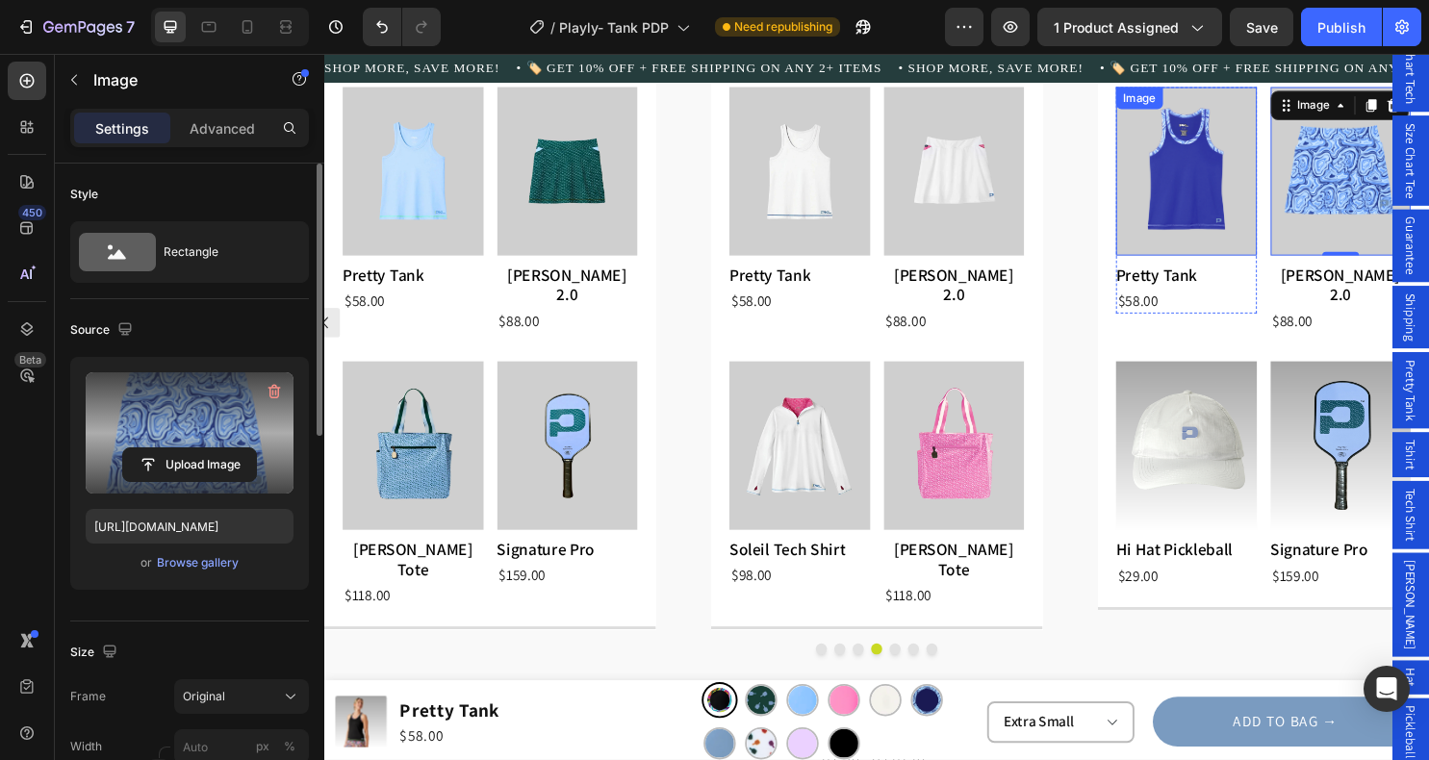
click at [1256, 194] on img at bounding box center [1225, 177] width 147 height 176
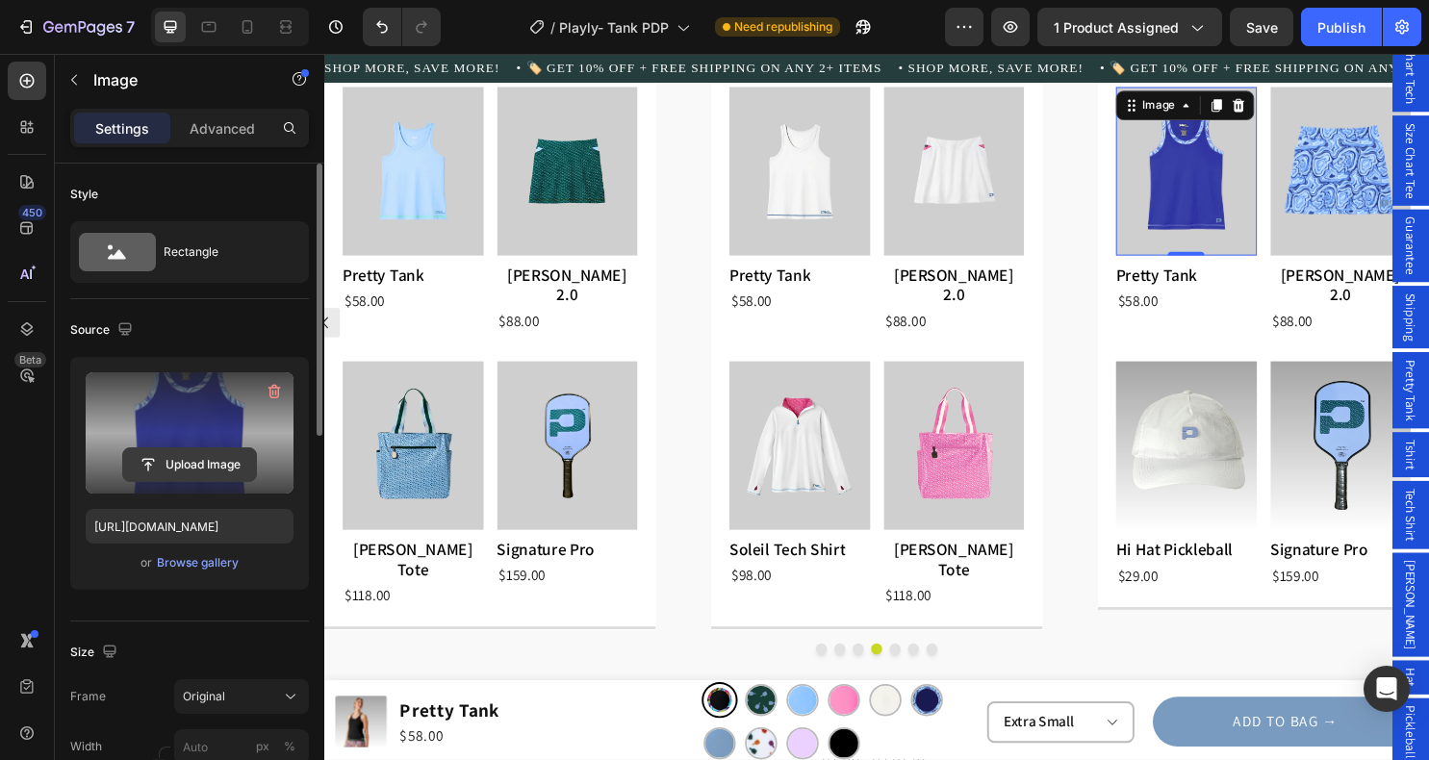
click at [193, 461] on input "file" at bounding box center [189, 465] width 133 height 33
click at [194, 467] on input "file" at bounding box center [189, 465] width 133 height 33
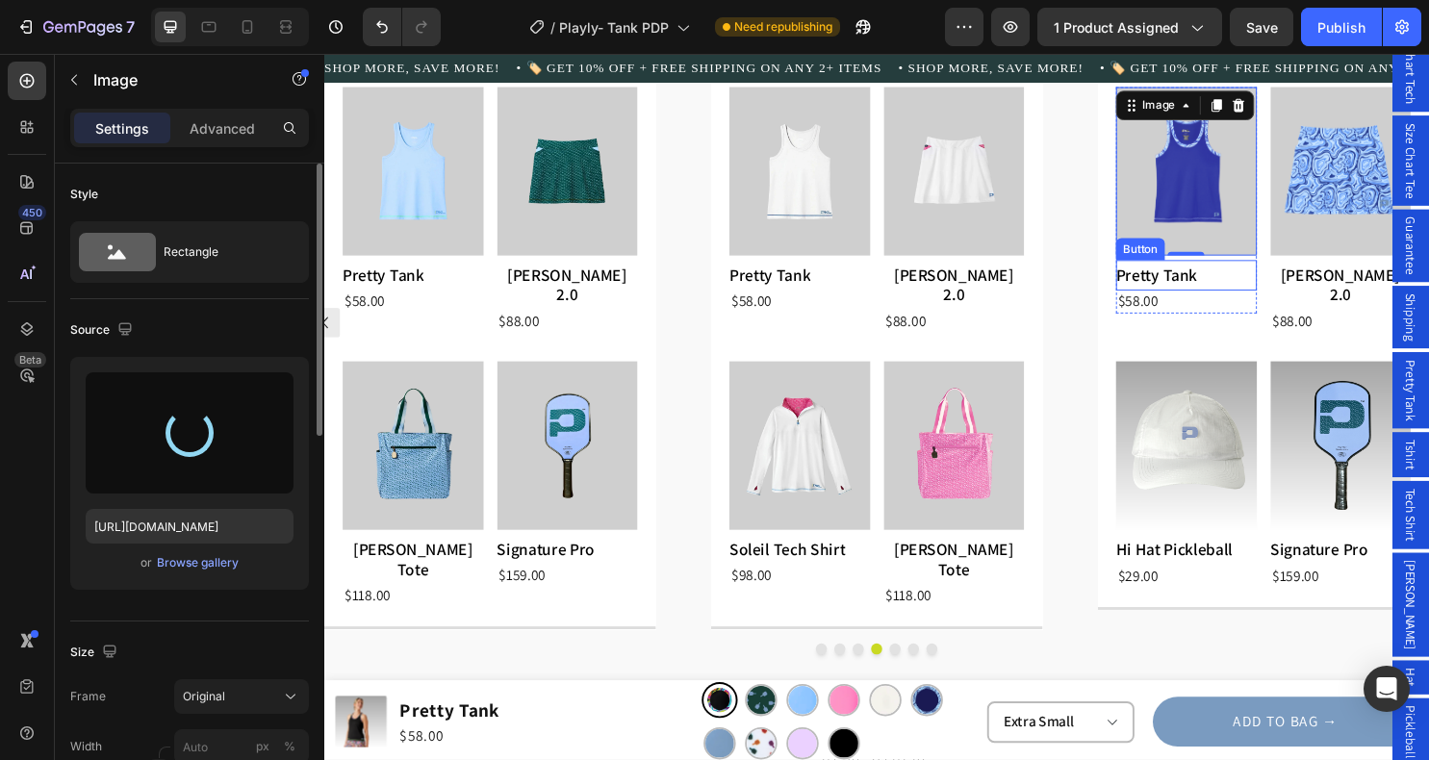
type input "[URL][DOMAIN_NAME]"
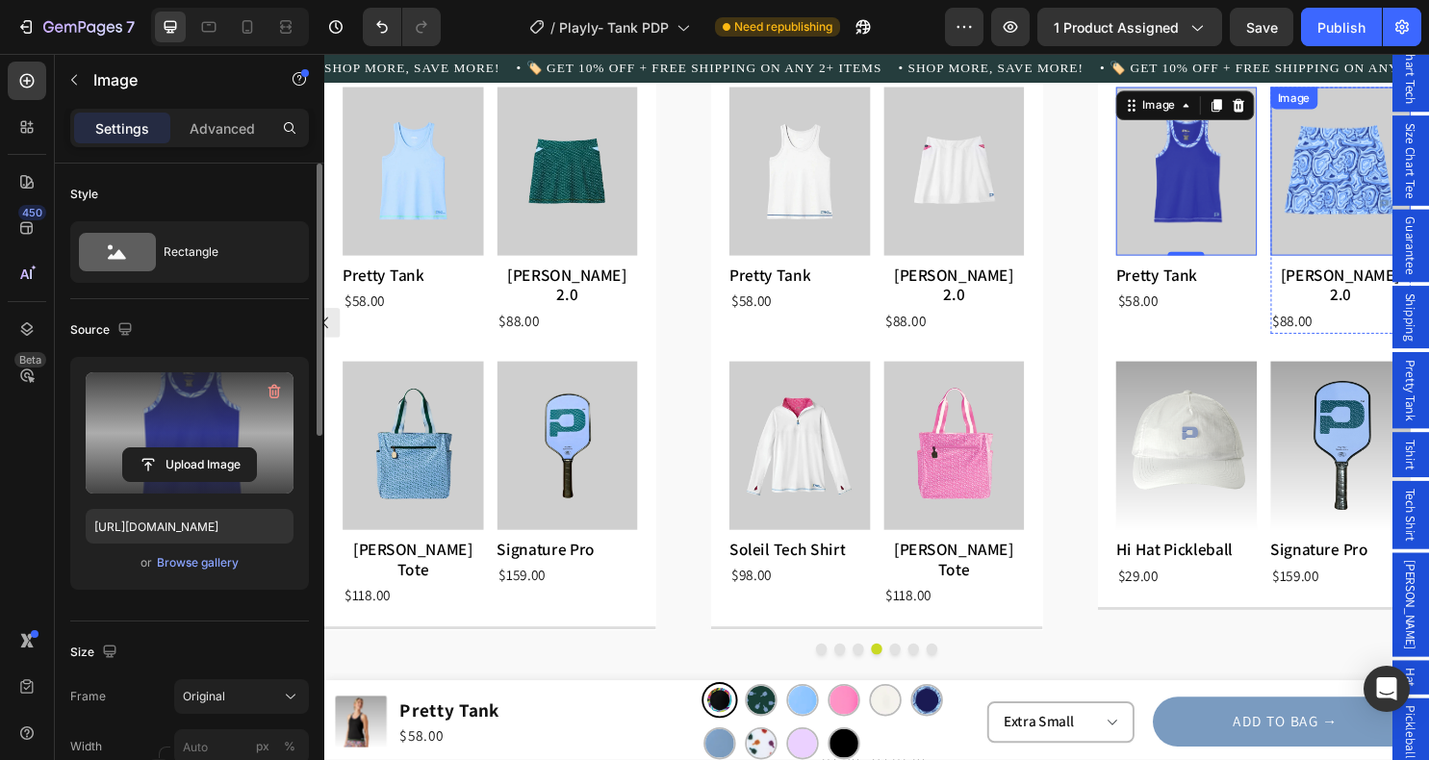
click at [1361, 200] on img at bounding box center [1387, 177] width 147 height 176
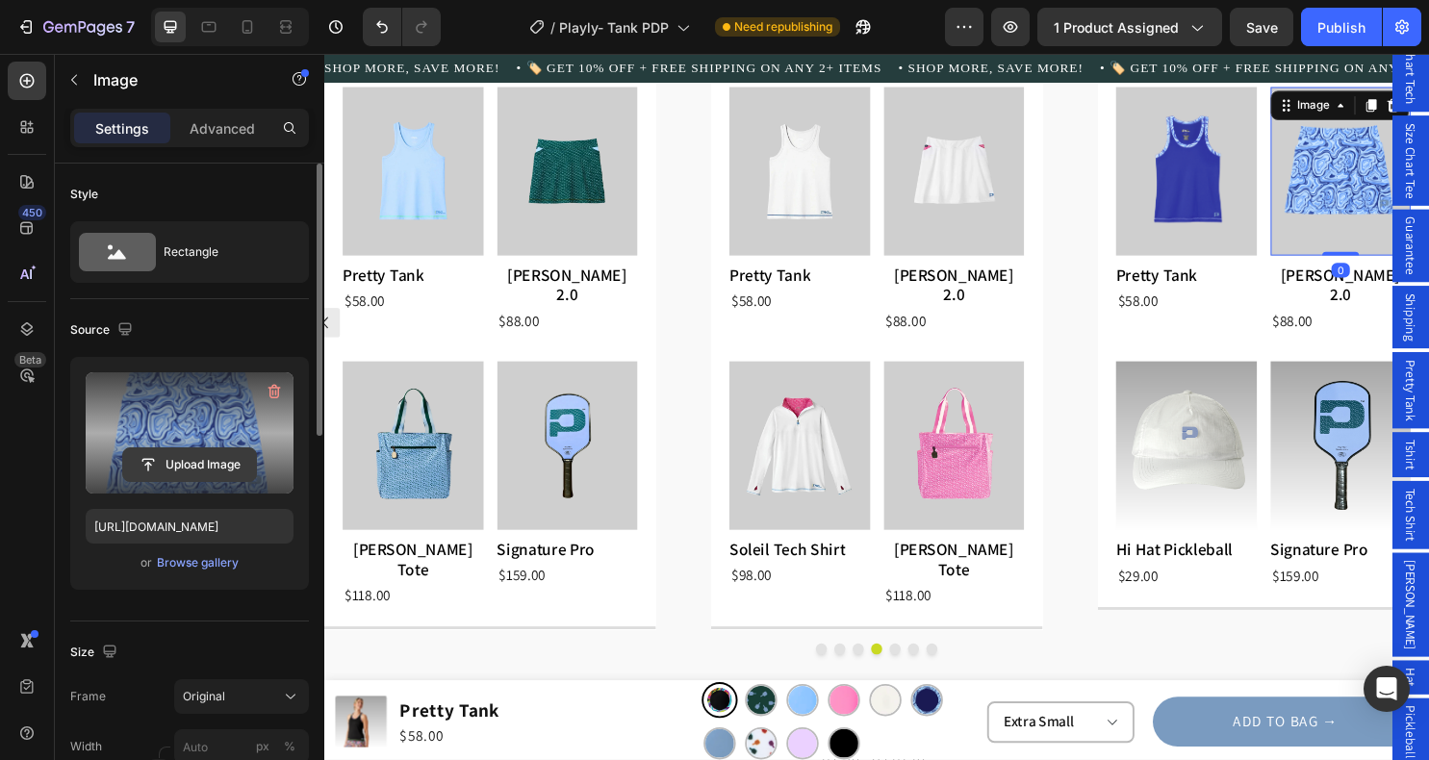
click at [223, 457] on input "file" at bounding box center [189, 465] width 133 height 33
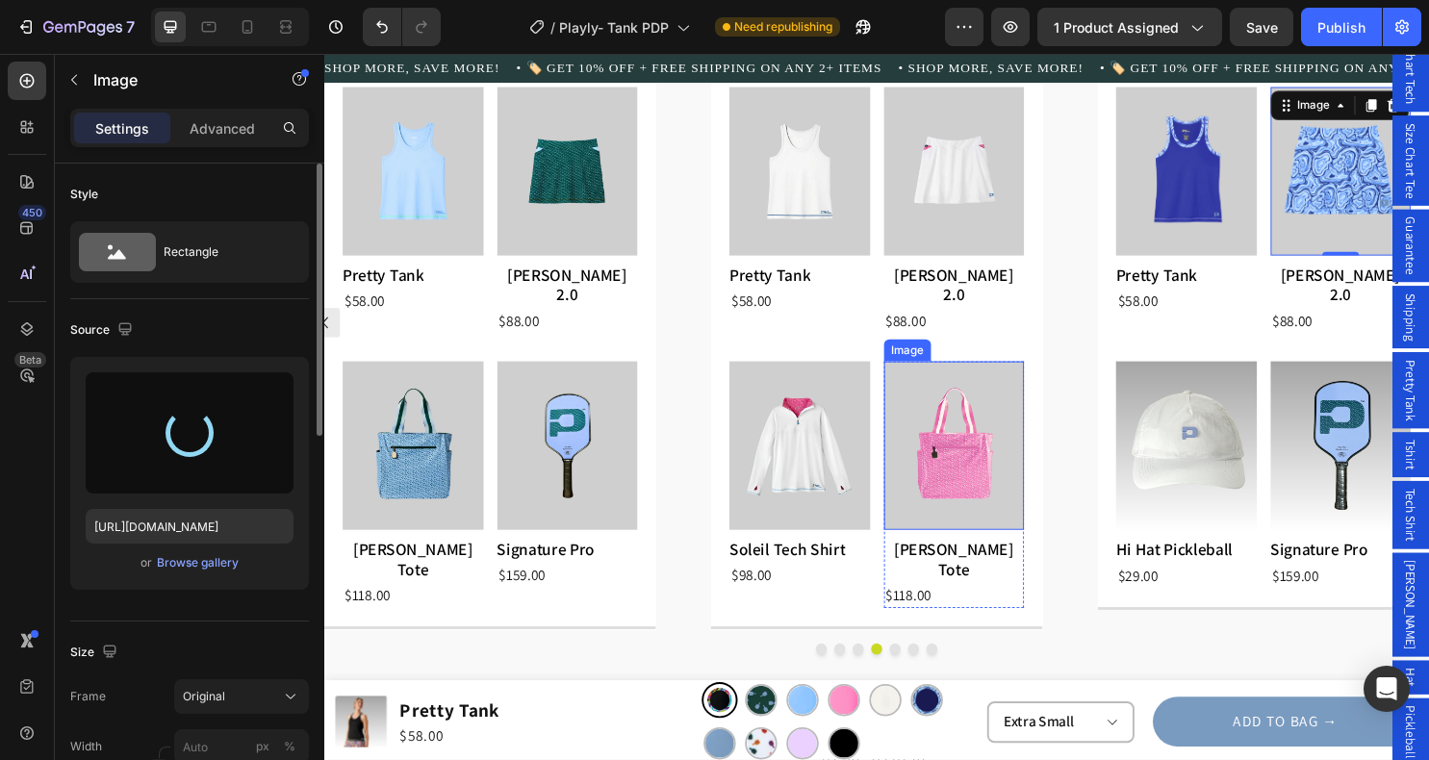
type input "[URL][DOMAIN_NAME]"
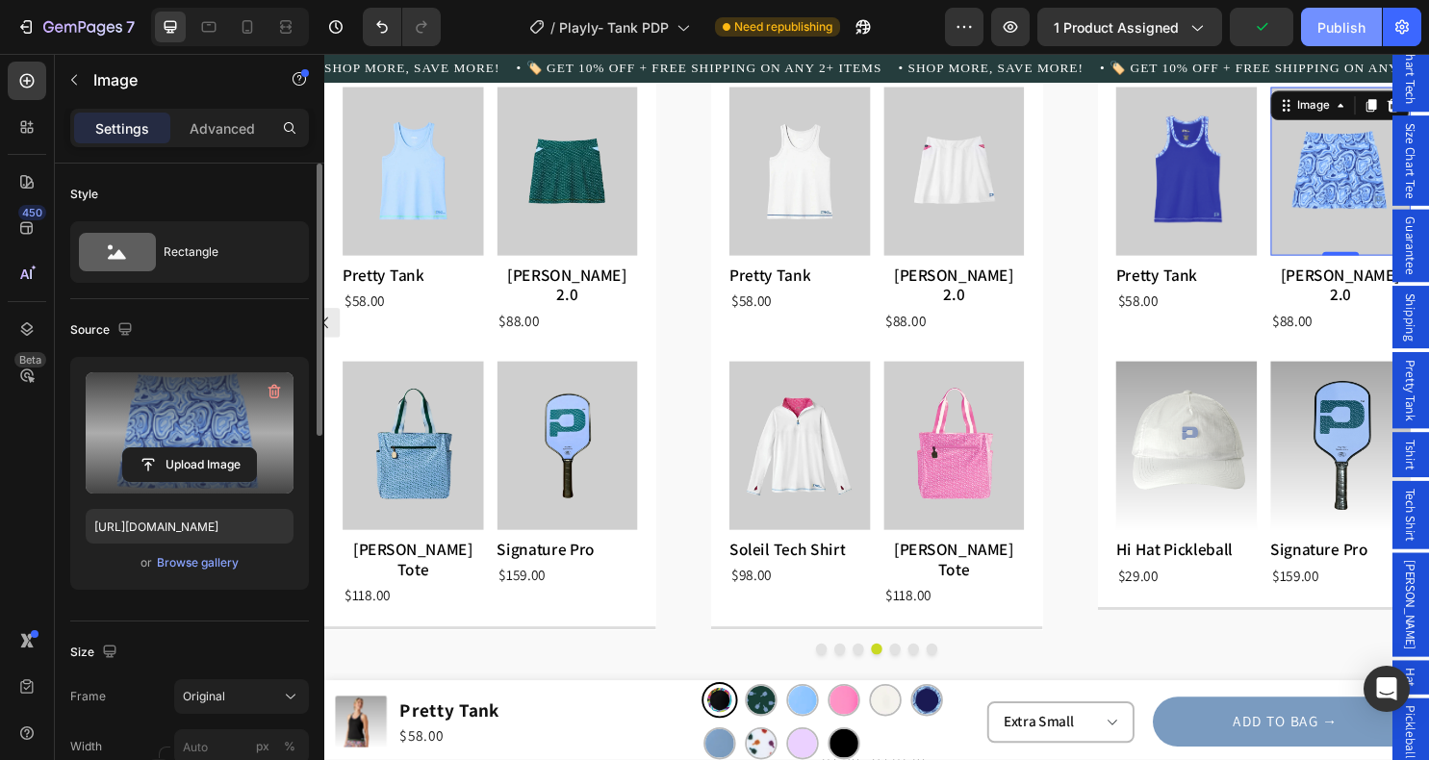
click at [1340, 30] on div "Publish" at bounding box center [1342, 27] width 48 height 20
click at [841, 671] on button "Dot" at bounding box center [844, 677] width 12 height 12
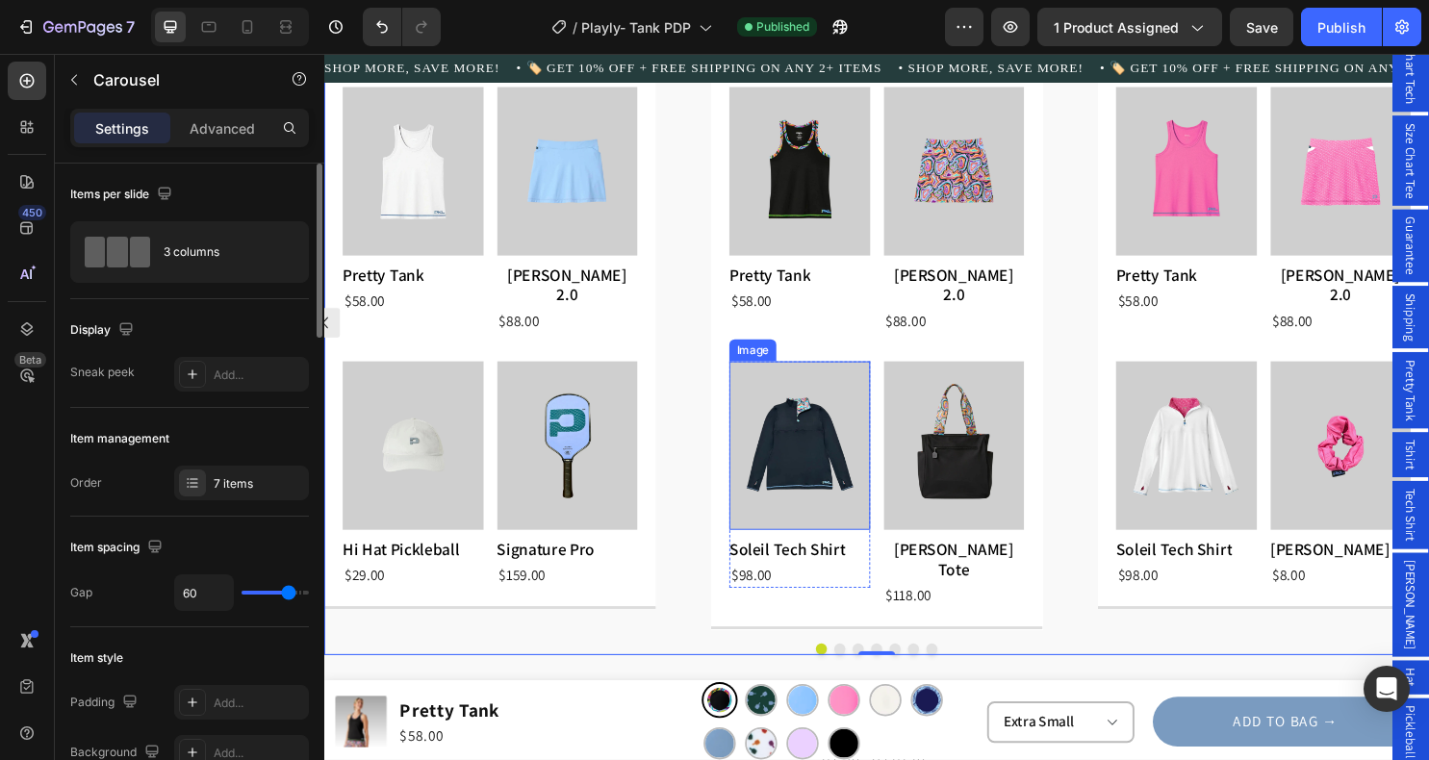
click at [812, 448] on img at bounding box center [821, 463] width 147 height 176
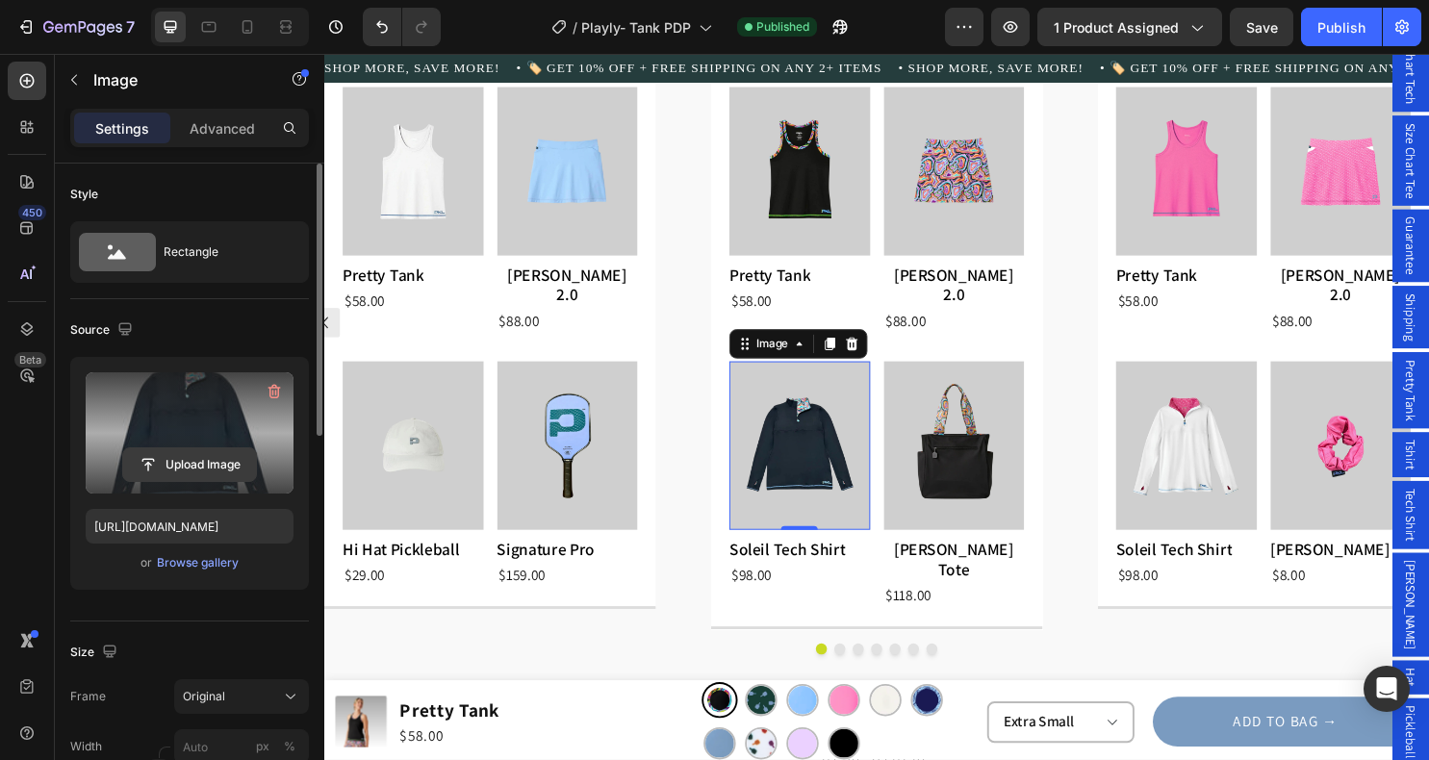
click at [211, 457] on input "file" at bounding box center [189, 465] width 133 height 33
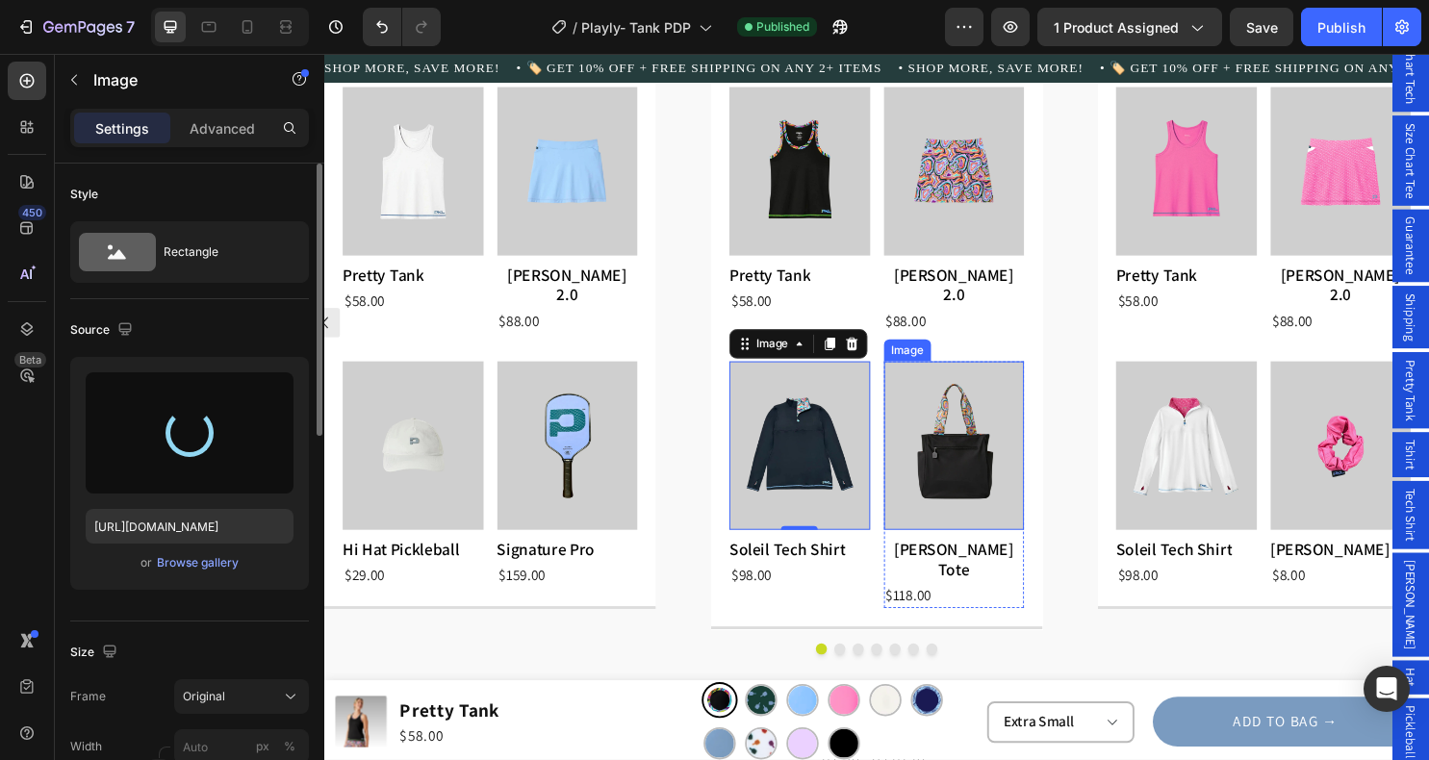
type input "[URL][DOMAIN_NAME]"
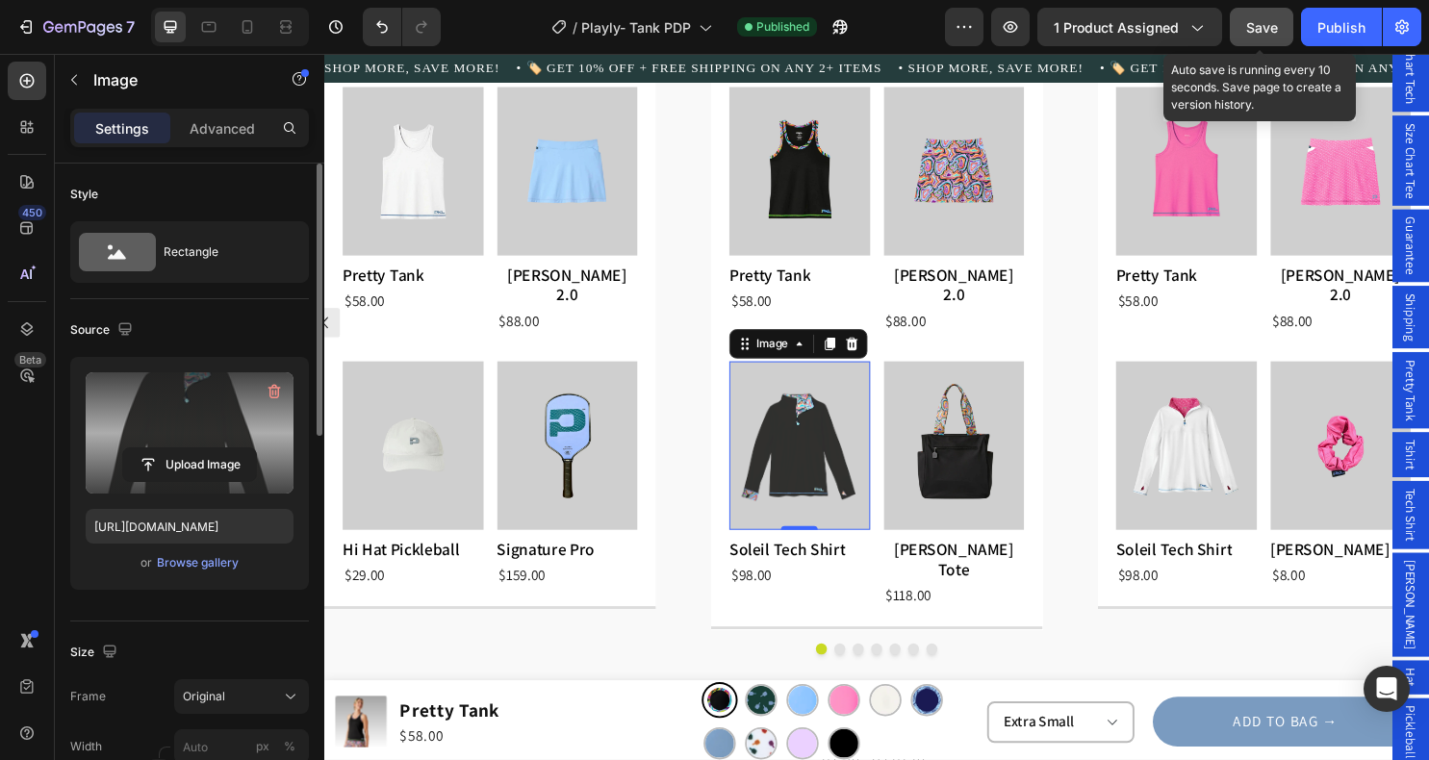
click at [1261, 36] on div "Save" at bounding box center [1263, 27] width 32 height 20
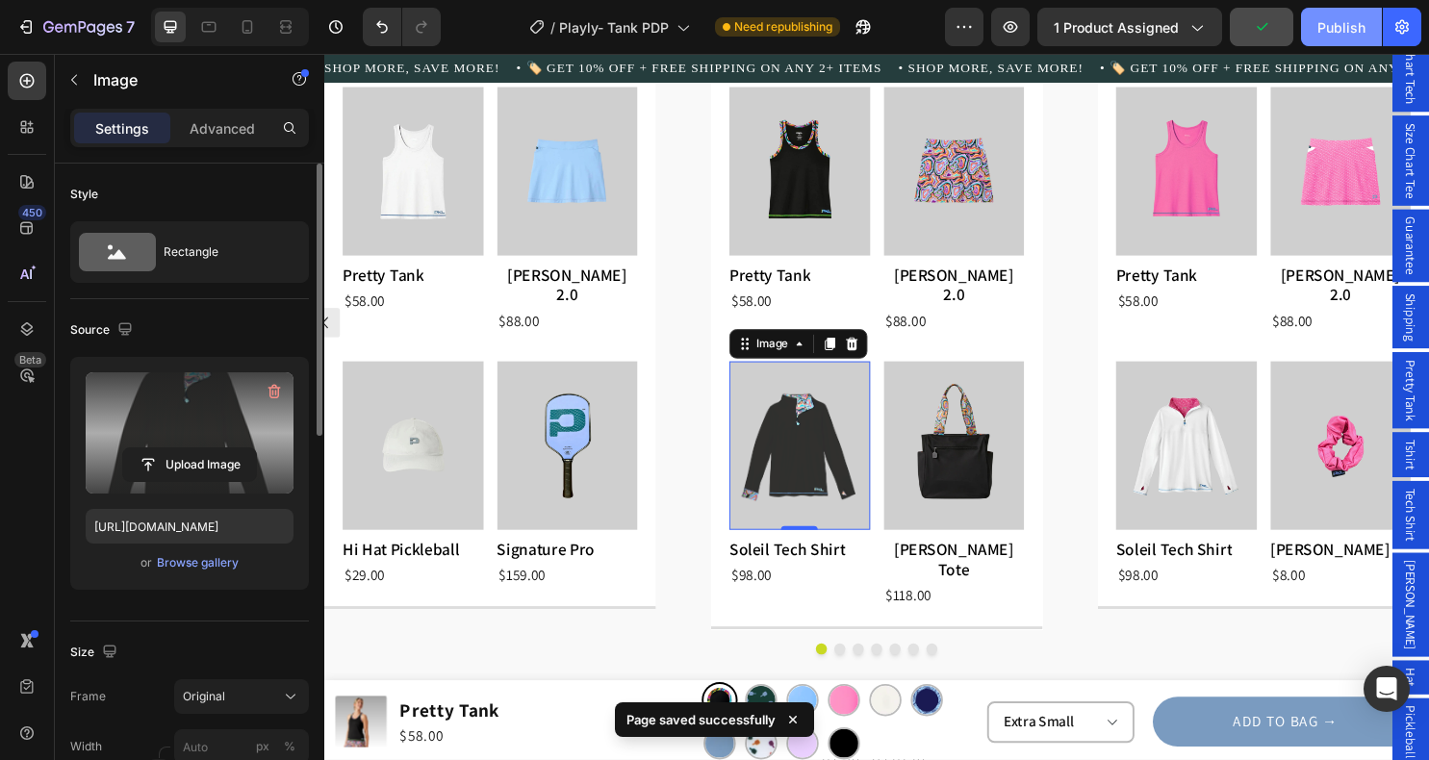
click at [1362, 33] on div "Publish" at bounding box center [1342, 27] width 48 height 20
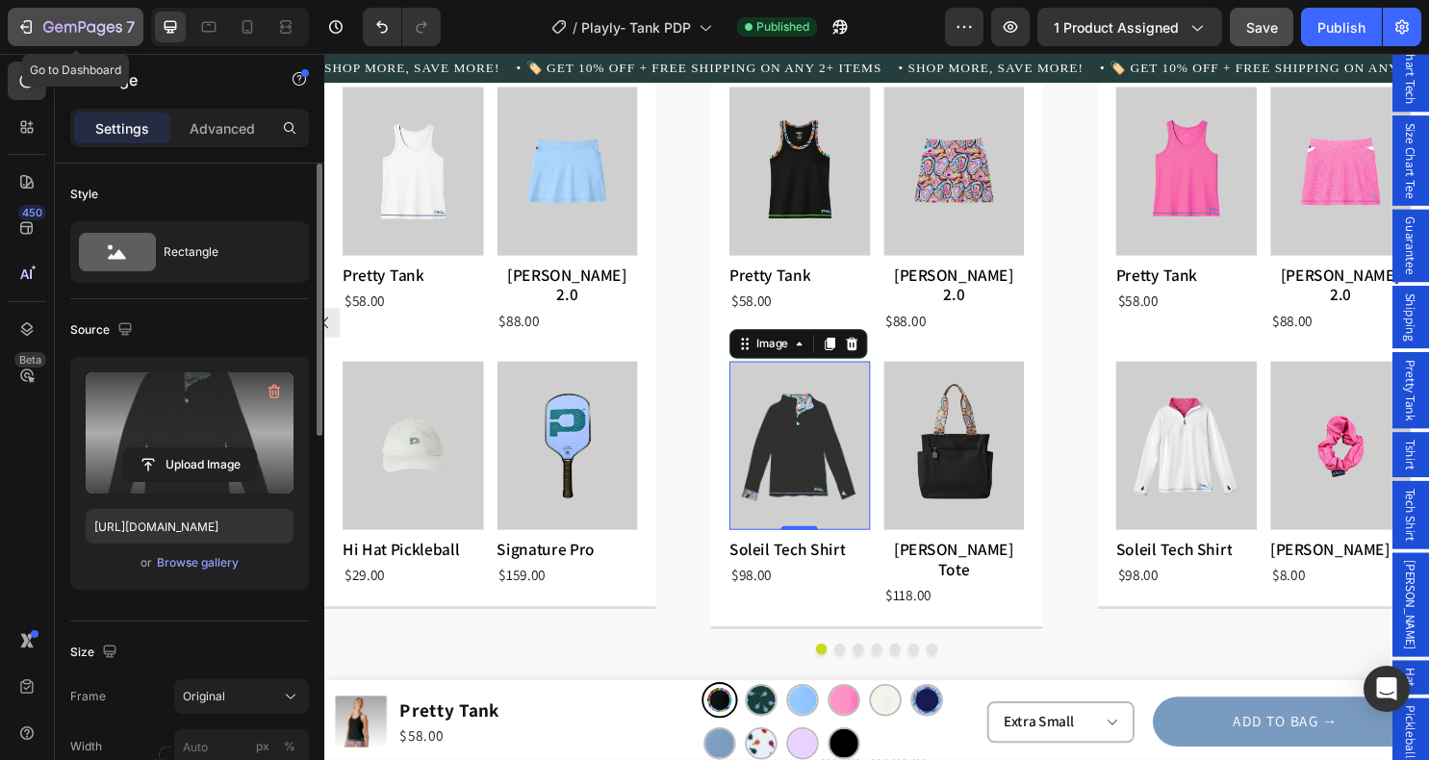
click at [60, 29] on icon "button" at bounding box center [82, 28] width 79 height 16
